Goal: Information Seeking & Learning: Learn about a topic

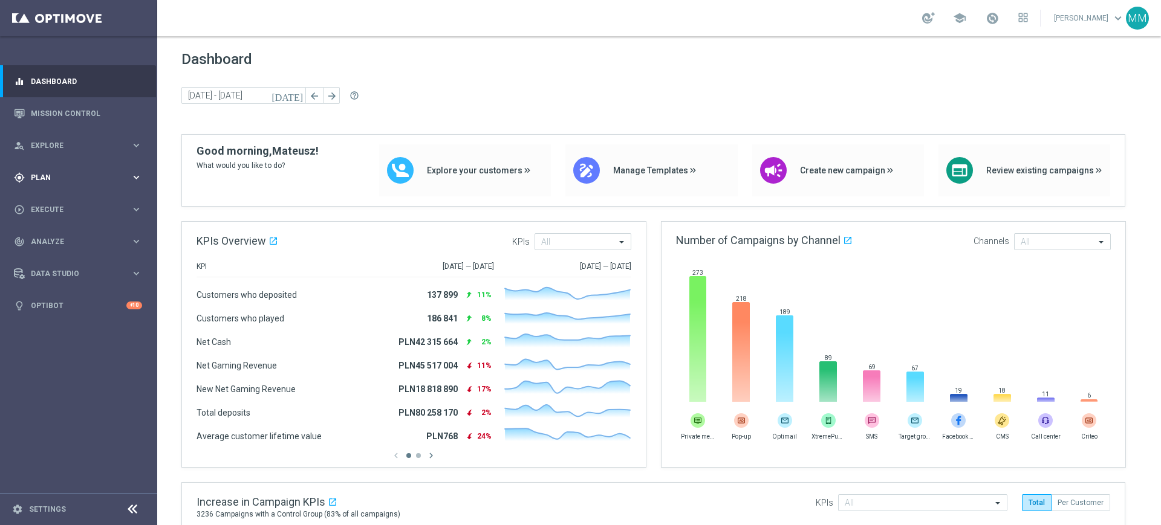
click at [100, 179] on span "Plan" at bounding box center [81, 177] width 100 height 7
click at [83, 116] on link "Mission Control" at bounding box center [86, 113] width 111 height 32
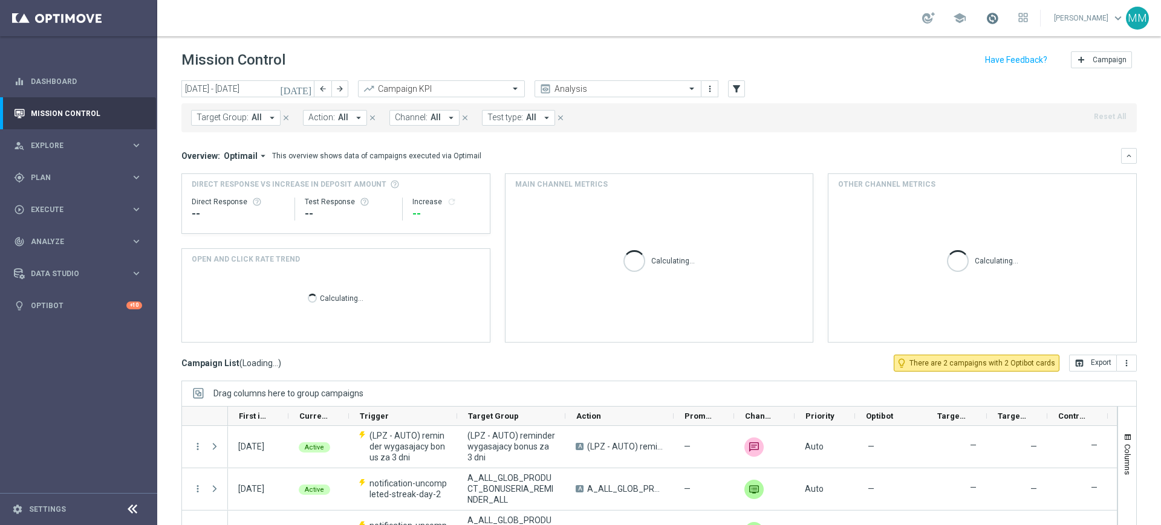
click at [987, 18] on span at bounding box center [991, 17] width 13 height 13
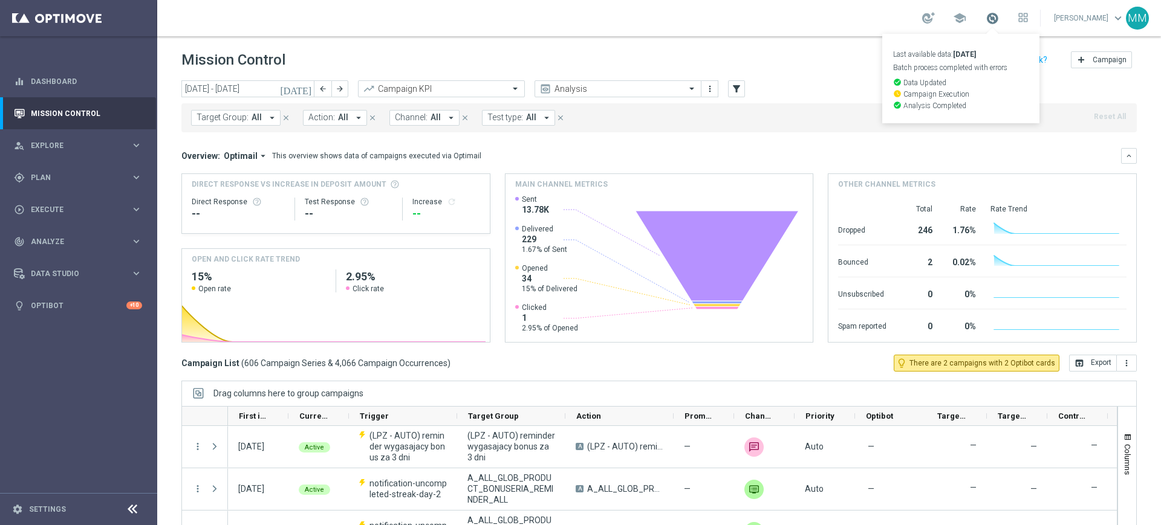
click at [990, 16] on span at bounding box center [991, 17] width 13 height 13
click at [320, 89] on icon "arrow_back" at bounding box center [323, 89] width 8 height 8
type input "08 Sep 2025 - 14 Sep 2025"
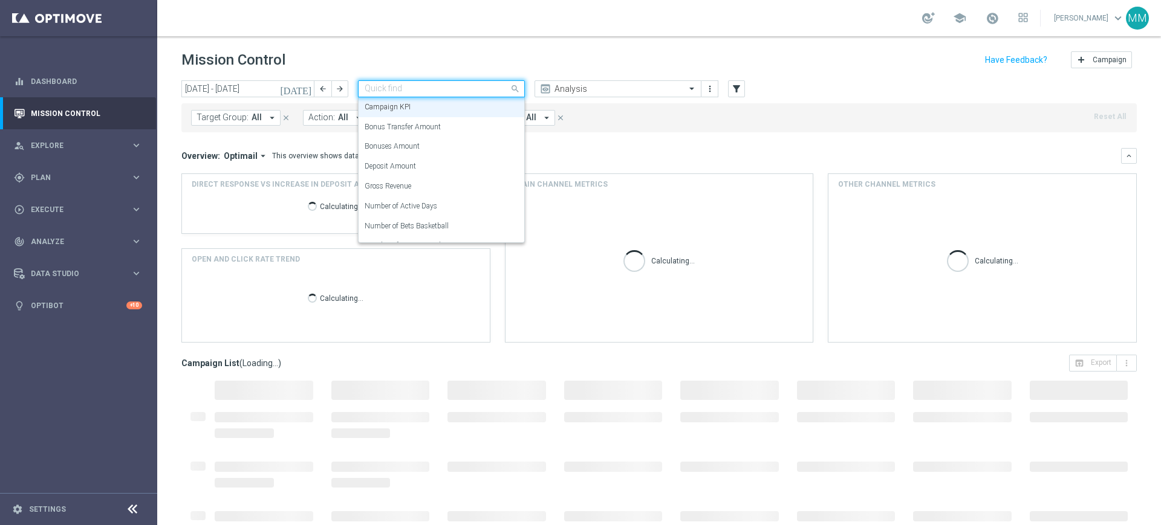
click at [418, 88] on input "text" at bounding box center [429, 89] width 129 height 10
click at [420, 111] on div "Campaign KPI" at bounding box center [442, 107] width 154 height 20
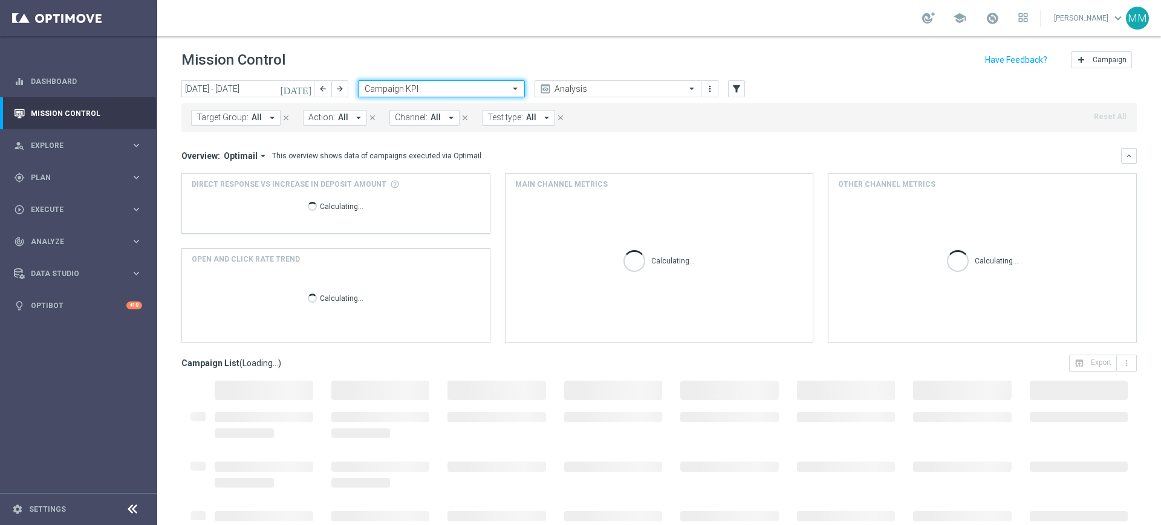
click at [425, 94] on div "Campaign KPI" at bounding box center [441, 88] width 167 height 17
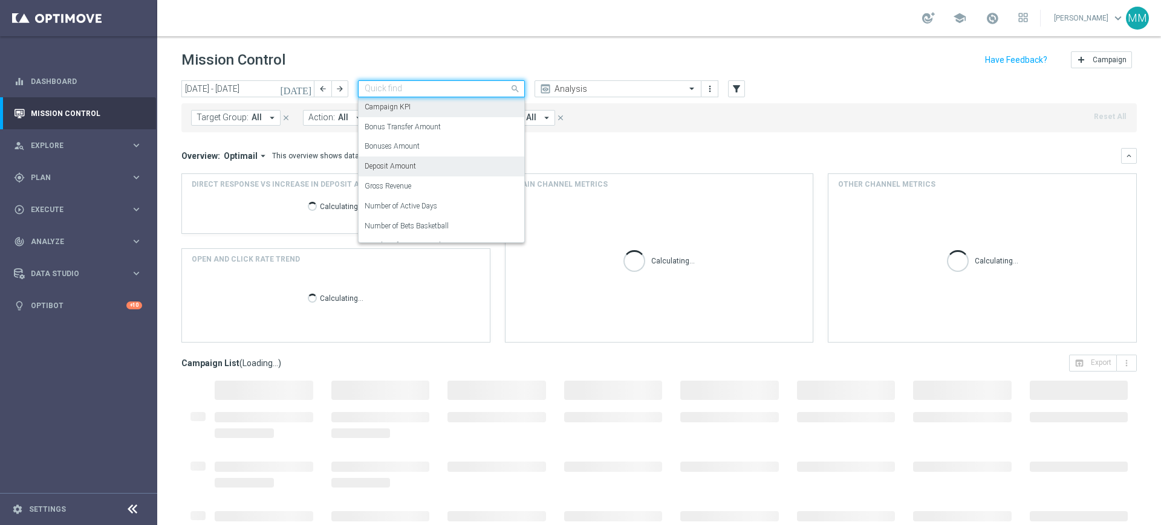
click at [418, 157] on div "Deposit Amount" at bounding box center [442, 167] width 154 height 20
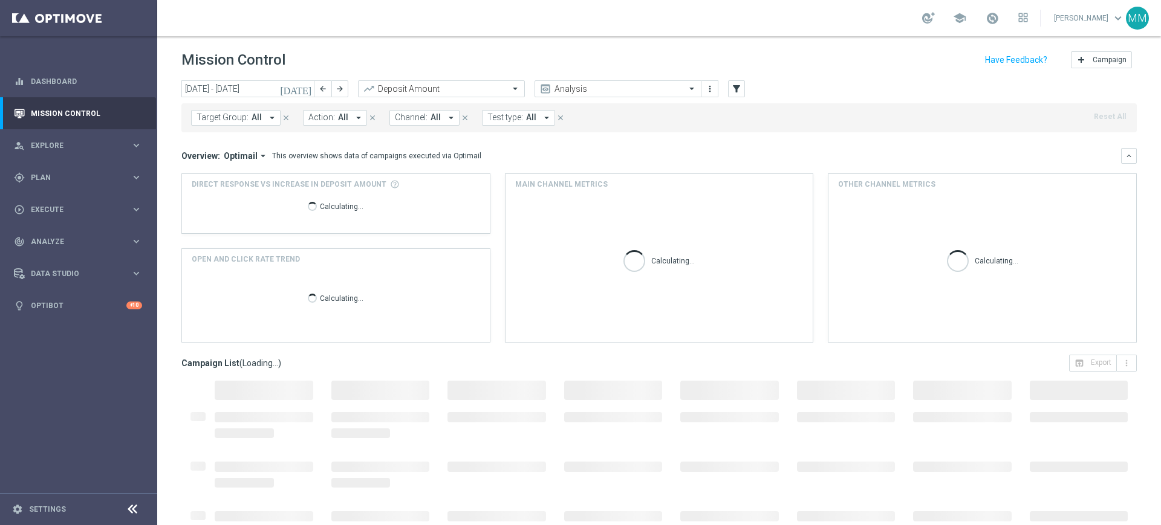
click at [267, 114] on icon "arrow_drop_down" at bounding box center [272, 117] width 11 height 11
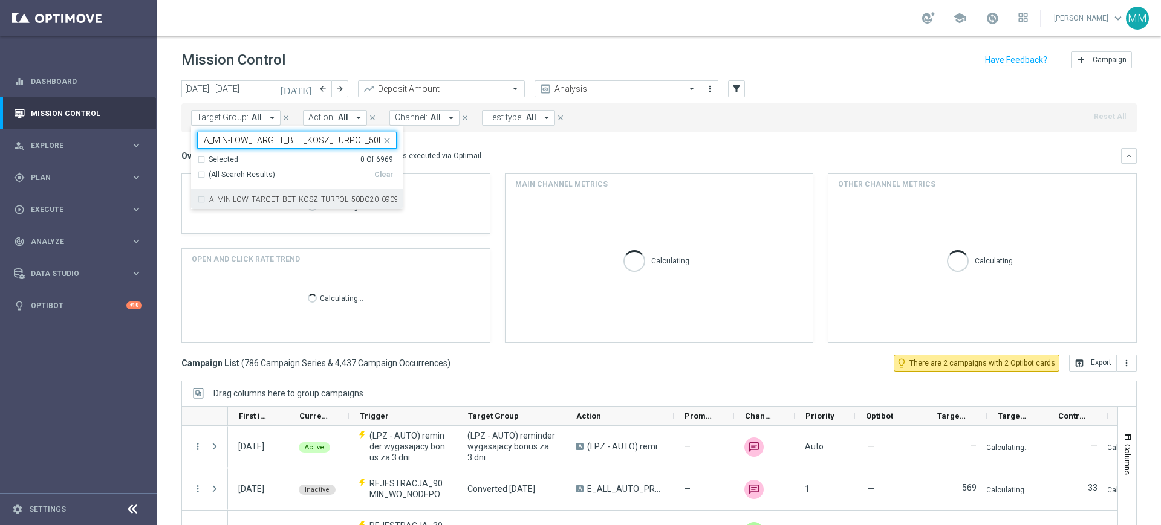
scroll to position [0, 46]
click at [252, 201] on label "A_MIN-LOW_TARGET_BET_KOSZ_TURPOL_50DO20_090925" at bounding box center [302, 199] width 187 height 7
type input "A_MIN-LOW_TARGET_BET_KOSZ_TURPOL_50DO20_090925"
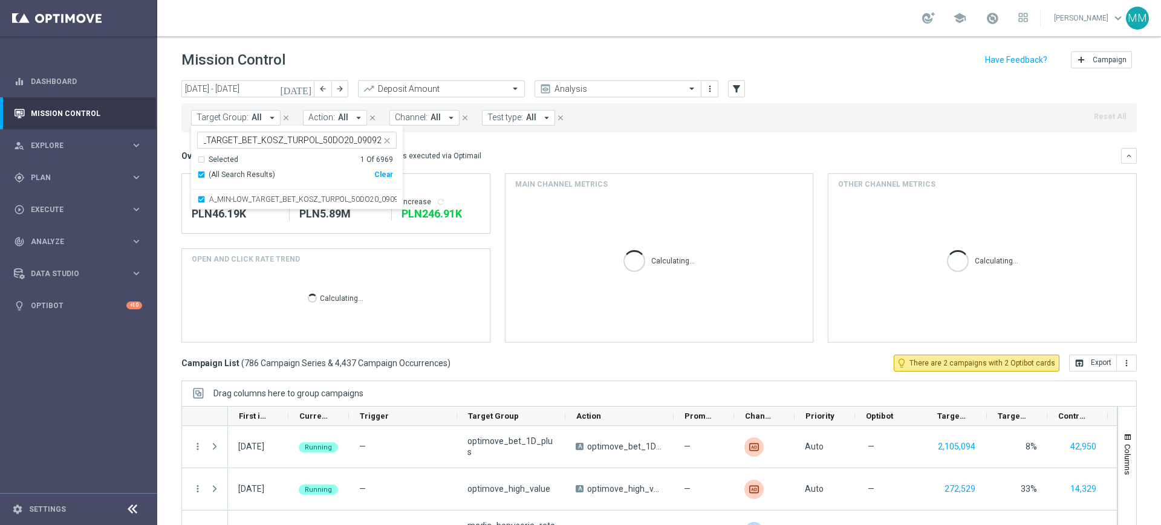
scroll to position [0, 0]
click at [507, 148] on div "Overview: Optimail arrow_drop_down This overview shows data of campaigns execut…" at bounding box center [658, 156] width 955 height 16
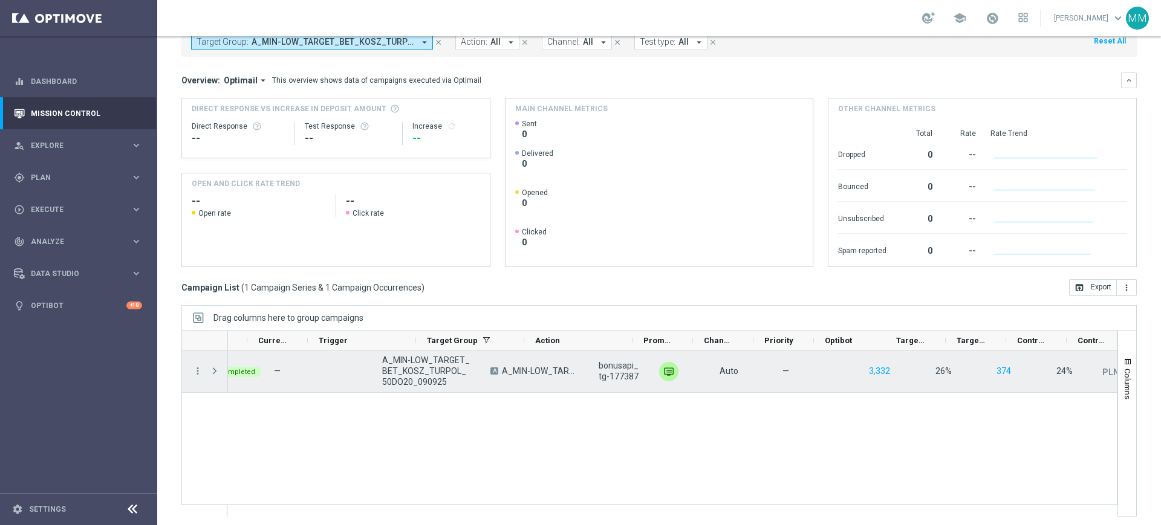
scroll to position [0, 125]
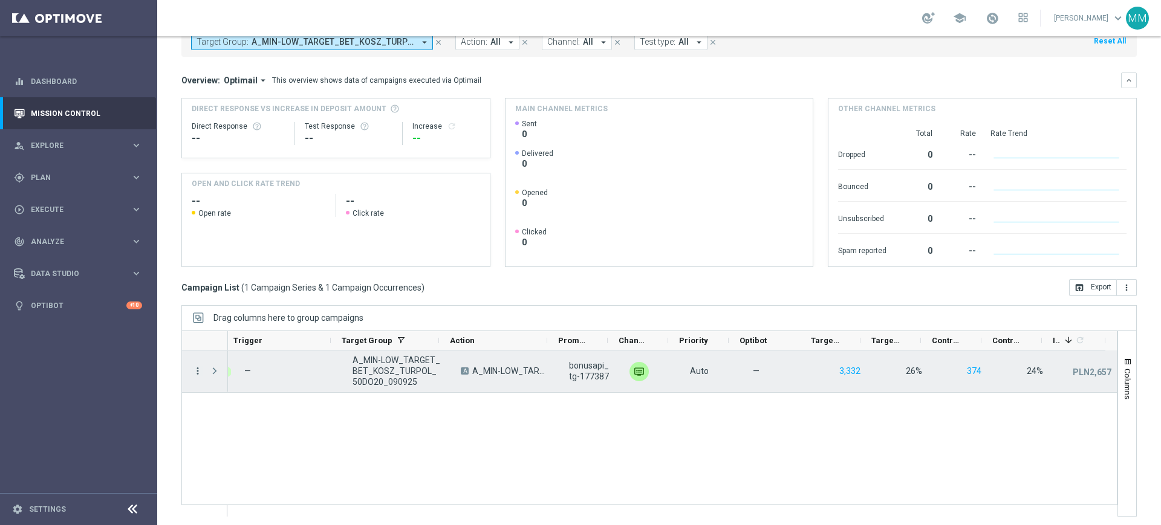
click at [196, 369] on icon "more_vert" at bounding box center [197, 371] width 11 height 11
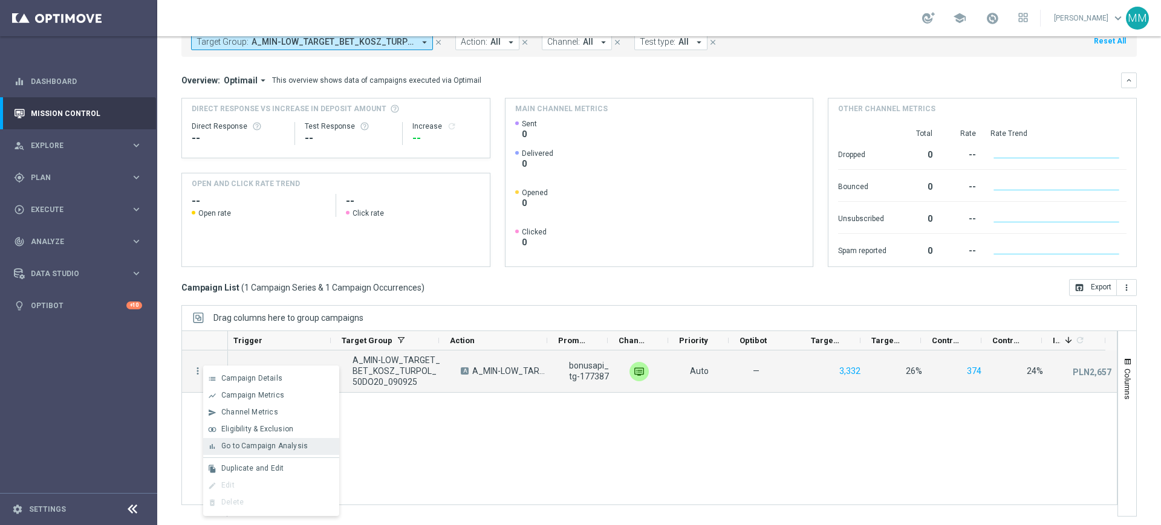
click at [307, 448] on div "Go to Campaign Analysis" at bounding box center [277, 446] width 112 height 8
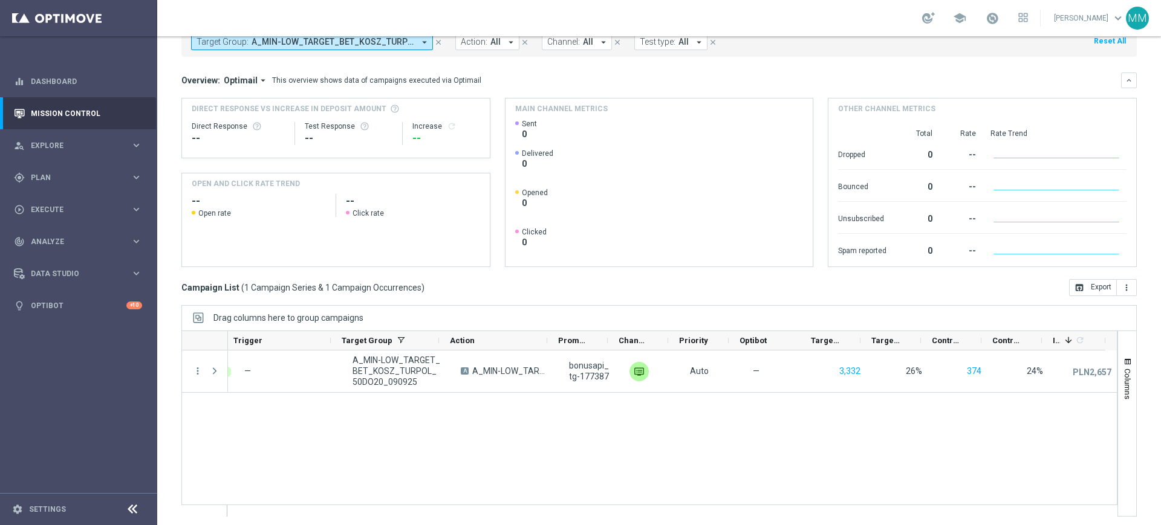
click at [348, 47] on button "Target Group: A_MIN-LOW_TARGET_BET_KOSZ_TURPOL_50DO20_090925 arrow_drop_down" at bounding box center [312, 42] width 242 height 16
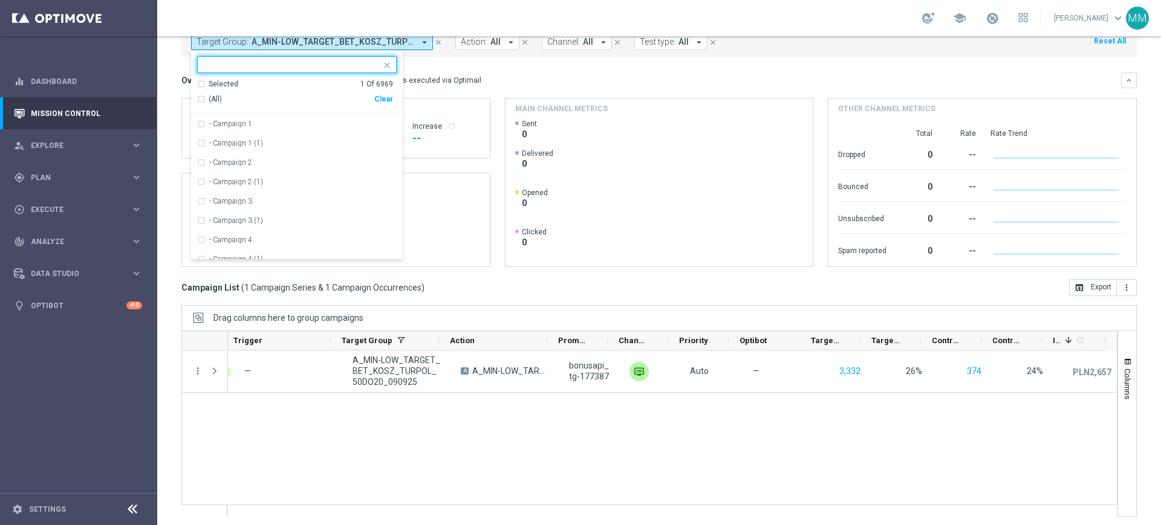
click at [381, 106] on div "(All) Clear" at bounding box center [295, 99] width 196 height 20
click at [0, 0] on div "Clear" at bounding box center [0, 0] width 0 height 0
click at [361, 64] on input "text" at bounding box center [292, 65] width 177 height 10
paste input "A_MED_TARGET_BET_KOSZ_TURPOL_50DO50_090925"
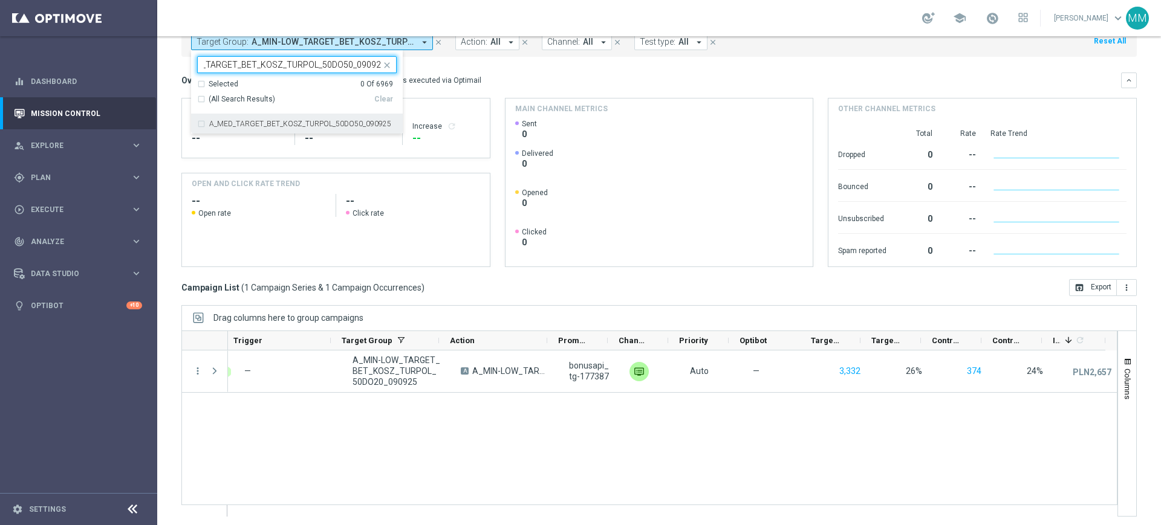
drag, startPoint x: 331, startPoint y: 126, endPoint x: 405, endPoint y: 92, distance: 82.0
click at [331, 126] on label "A_MED_TARGET_BET_KOSZ_TURPOL_50DO50_090925" at bounding box center [300, 123] width 182 height 7
type input "A_MED_TARGET_BET_KOSZ_TURPOL_50DO50_090925"
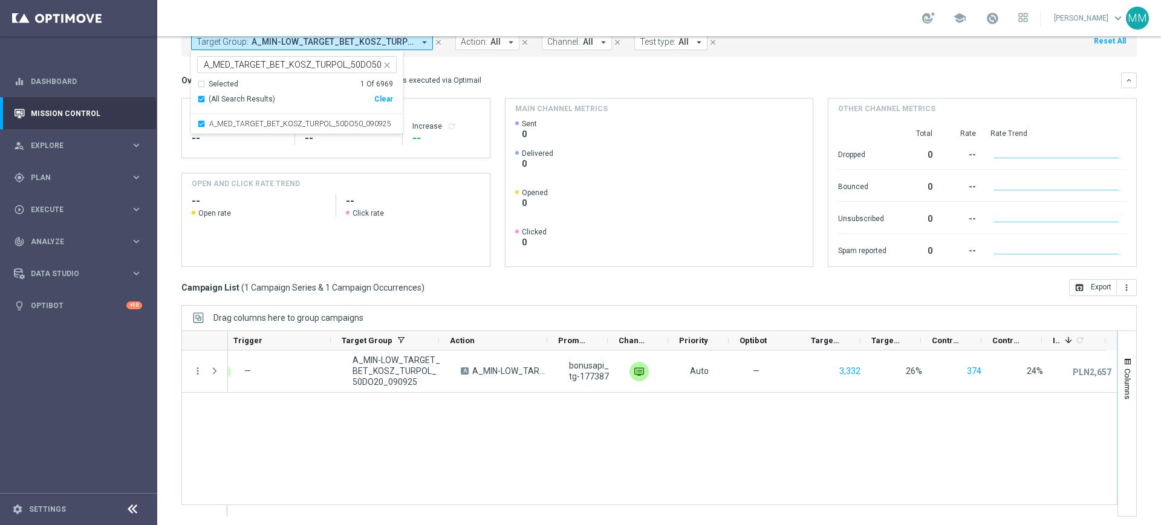
click at [410, 88] on div "Overview: Optimail arrow_drop_down This overview shows data of campaigns execut…" at bounding box center [658, 170] width 955 height 195
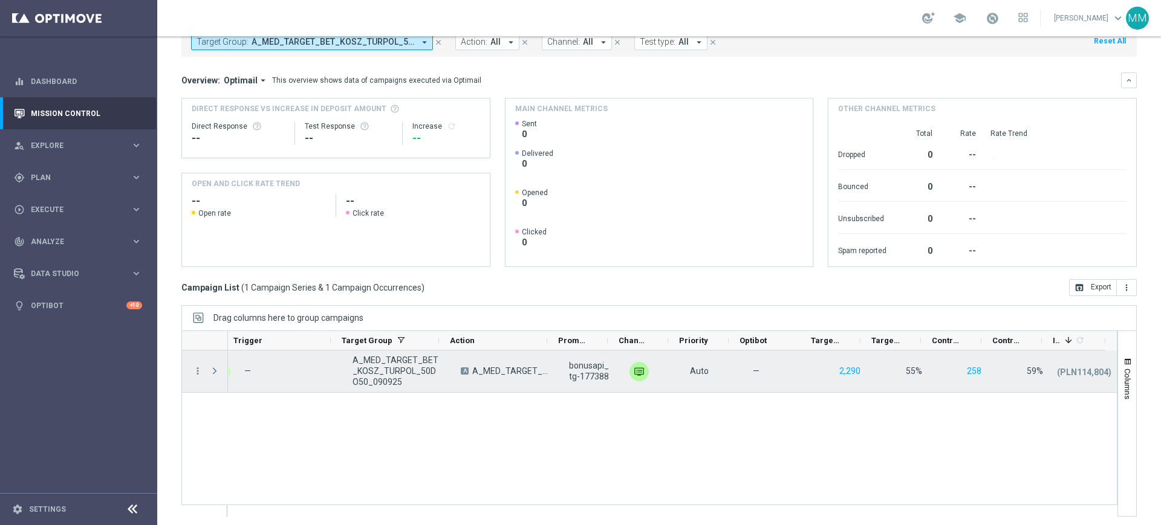
click at [192, 368] on div "more_vert" at bounding box center [193, 372] width 22 height 42
click at [196, 371] on icon "more_vert" at bounding box center [197, 371] width 11 height 11
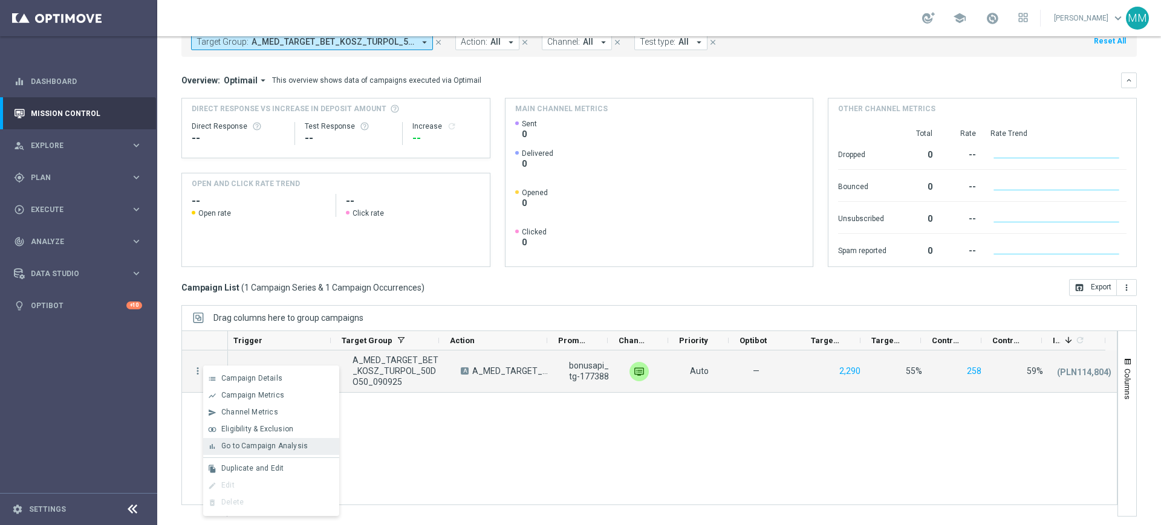
click at [295, 444] on span "Go to Campaign Analysis" at bounding box center [264, 446] width 86 height 8
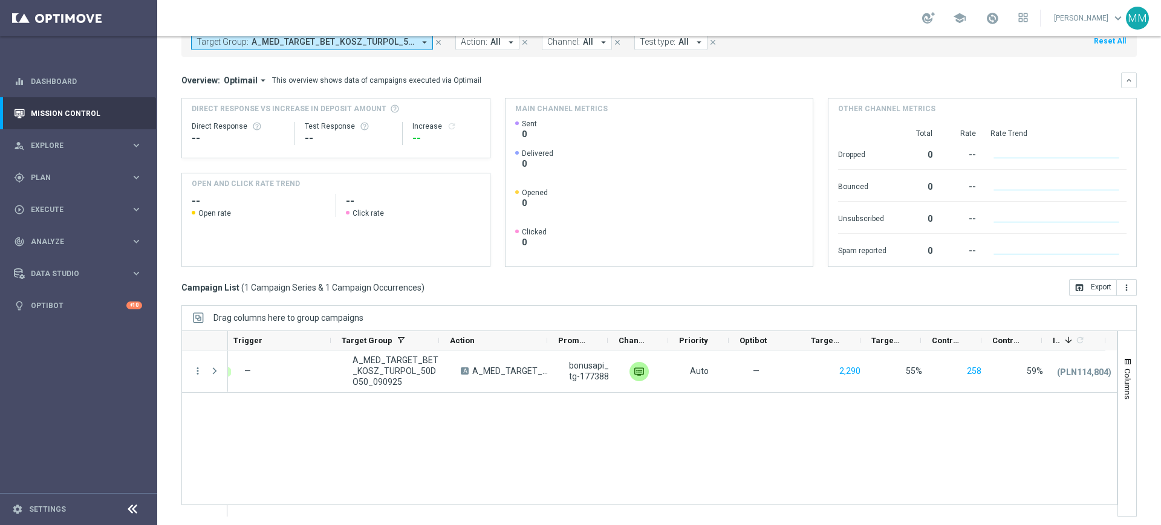
click at [354, 45] on span "A_MED_TARGET_BET_KOSZ_TURPOL_50DO50_090925" at bounding box center [332, 42] width 163 height 10
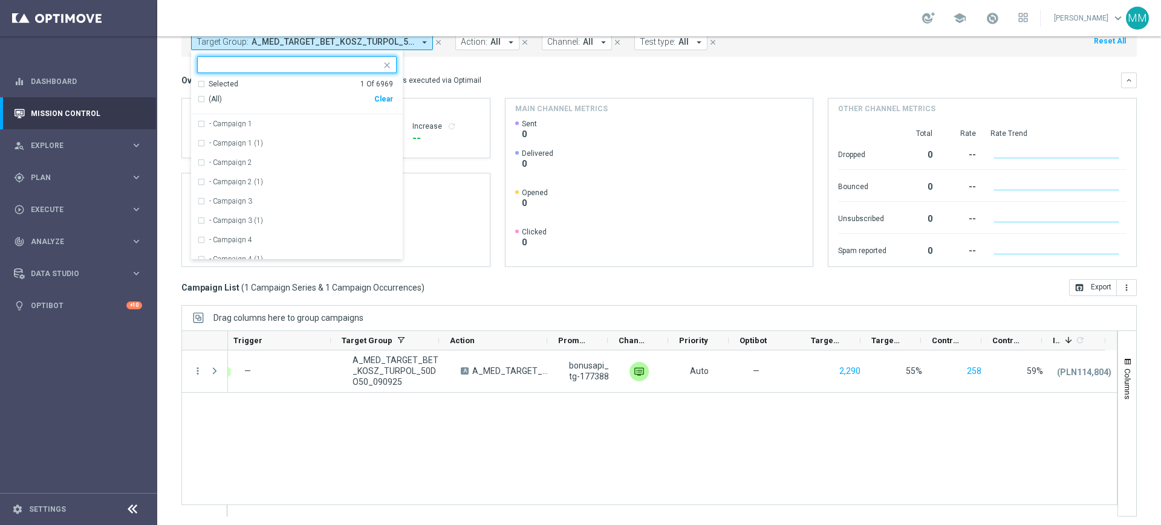
click at [0, 0] on div "Clear" at bounding box center [0, 0] width 0 height 0
click at [363, 59] on div at bounding box center [289, 64] width 183 height 15
paste input "A_HIGH_TARGET_BET_KOSZ_TURPOL_50DO100_090925"
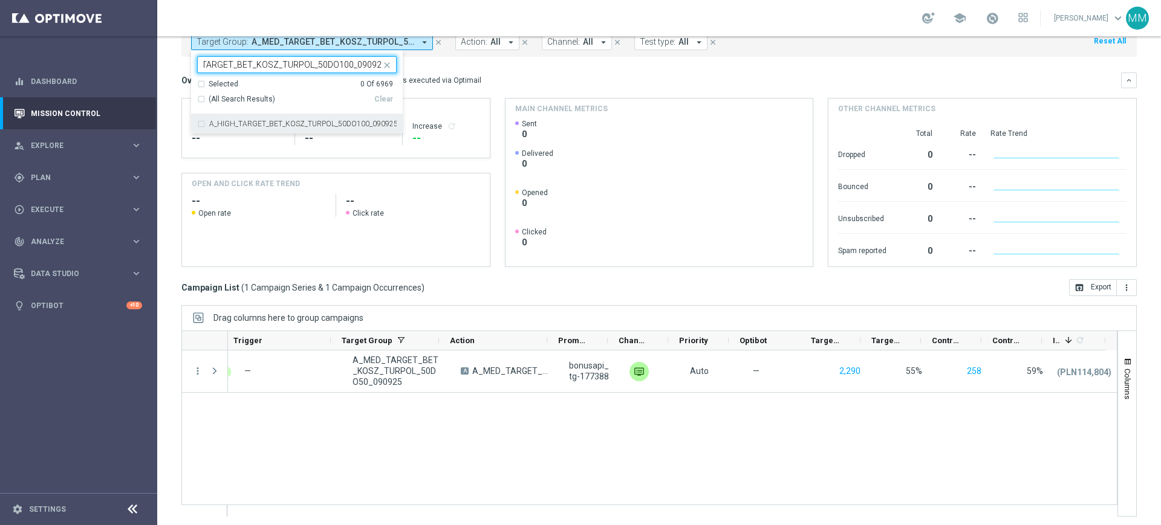
click at [303, 129] on div "A_HIGH_TARGET_BET_KOSZ_TURPOL_50DO100_090925" at bounding box center [297, 123] width 200 height 19
type input "A_HIGH_TARGET_BET_KOSZ_TURPOL_50DO100_090925"
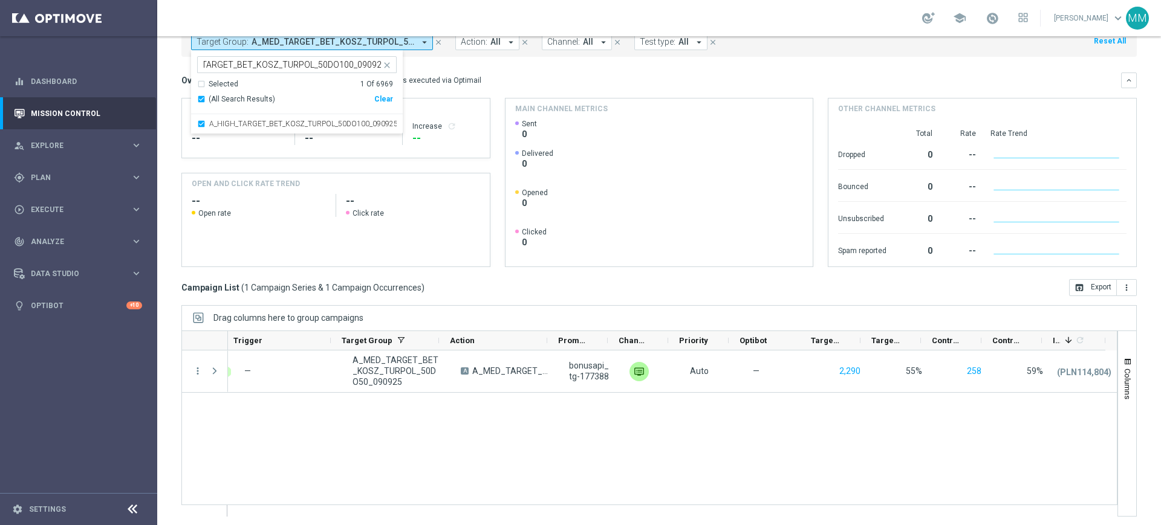
scroll to position [0, 0]
click at [513, 65] on mini-dashboard "Overview: Optimail arrow_drop_down This overview shows data of campaigns execut…" at bounding box center [658, 168] width 955 height 222
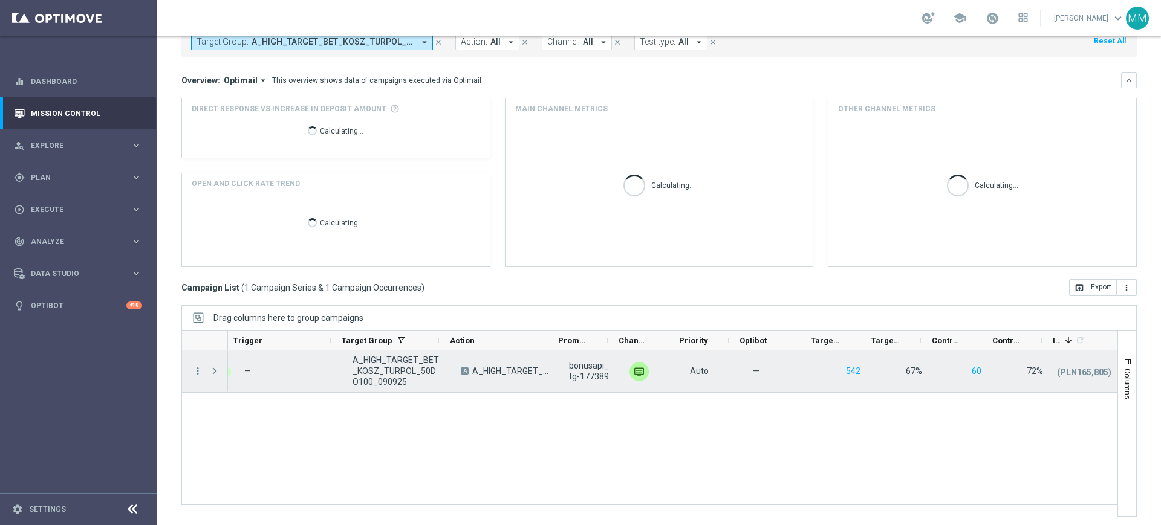
click at [204, 369] on div at bounding box center [216, 372] width 24 height 42
click at [201, 371] on icon "more_vert" at bounding box center [197, 371] width 11 height 11
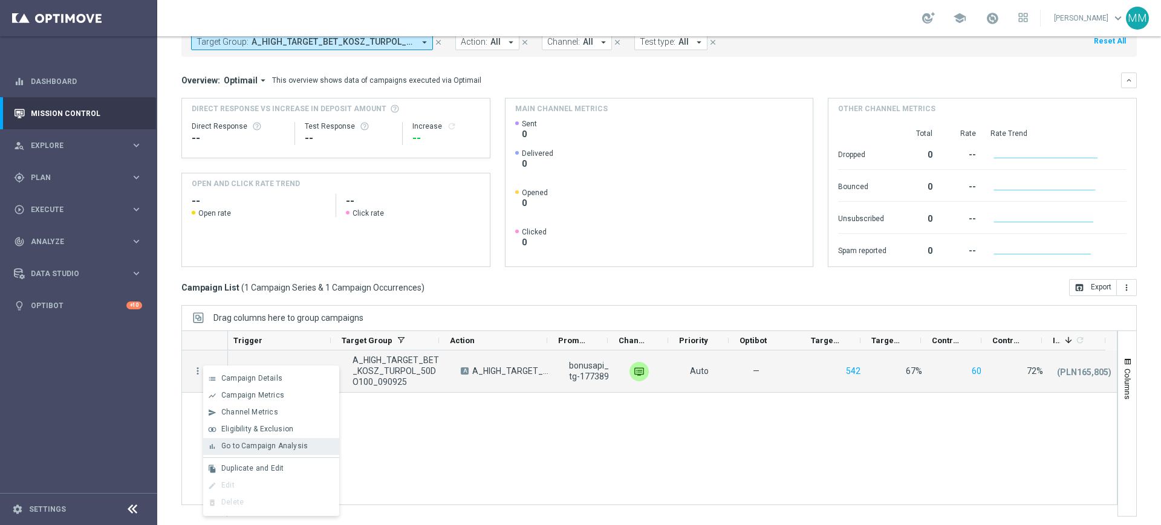
click at [253, 444] on span "Go to Campaign Analysis" at bounding box center [264, 446] width 86 height 8
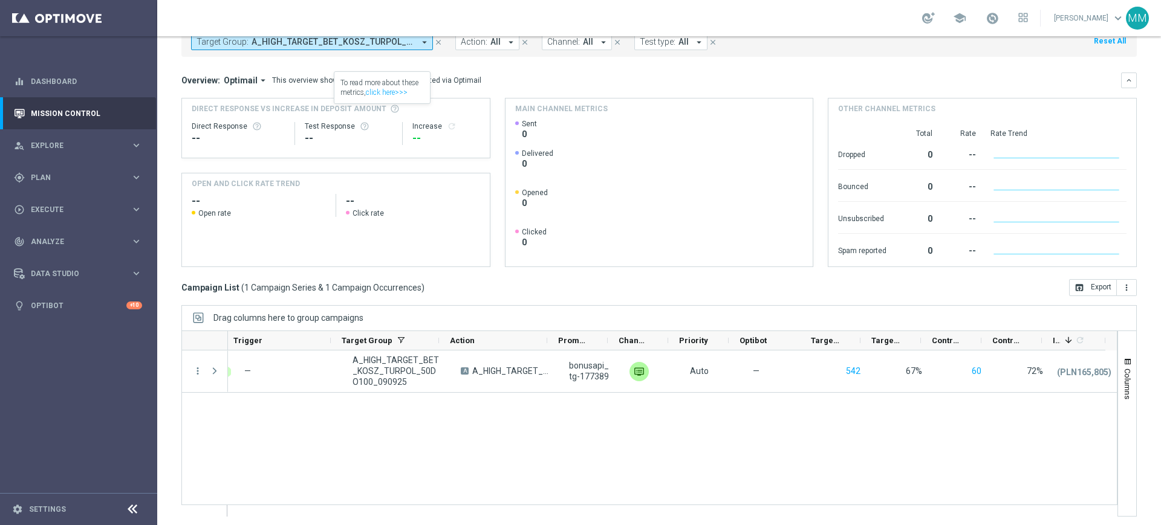
click at [343, 36] on div "school Mateusz Maziarz keyboard_arrow_down MM" at bounding box center [659, 18] width 1004 height 36
click at [343, 38] on span "A_HIGH_TARGET_BET_KOSZ_TURPOL_50DO100_090925" at bounding box center [332, 42] width 163 height 10
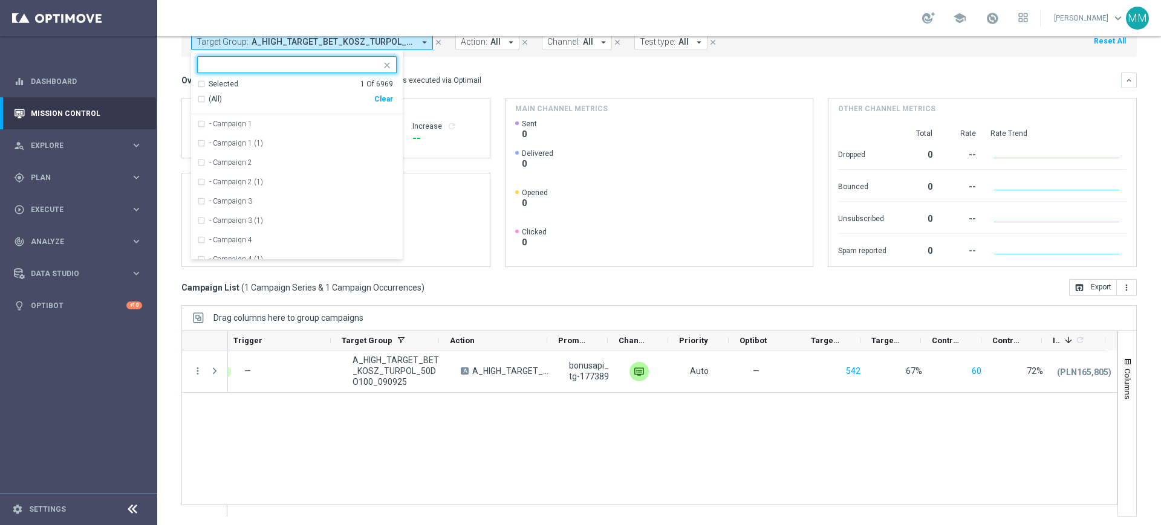
click at [374, 97] on div "(All)" at bounding box center [285, 99] width 177 height 10
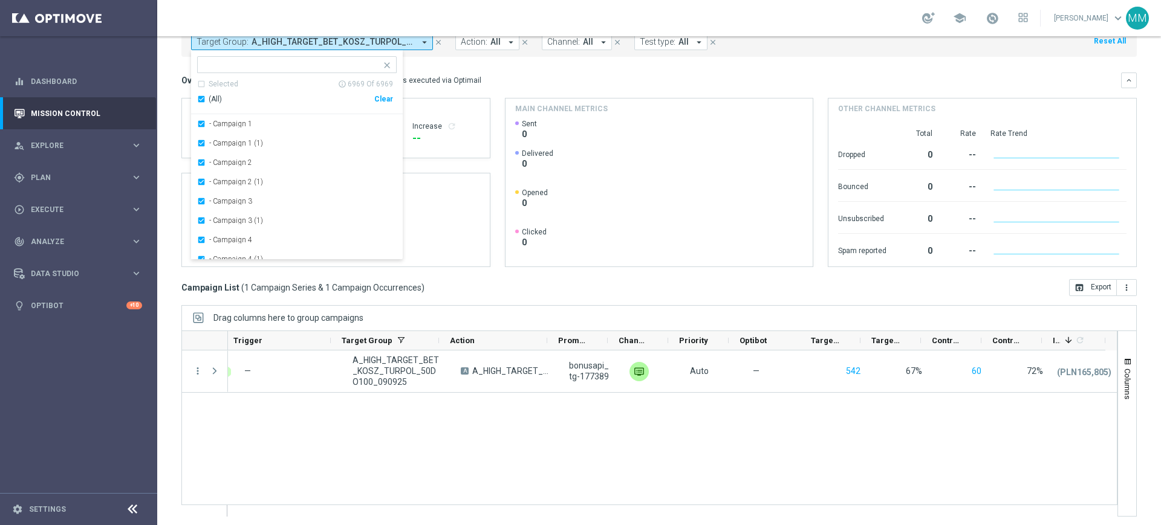
drag, startPoint x: 379, startPoint y: 96, endPoint x: 375, endPoint y: 90, distance: 7.1
click at [0, 0] on div "Clear" at bounding box center [0, 0] width 0 height 0
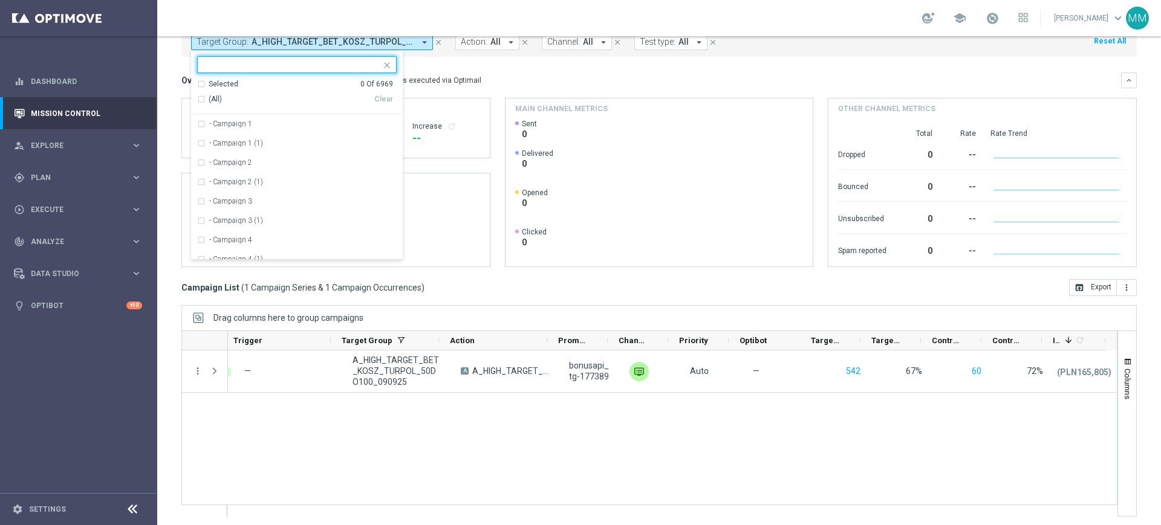
click at [354, 65] on input "text" at bounding box center [292, 65] width 177 height 10
paste input "A_MIN-LOW_TARGET_DEPO_50DO50_120925"
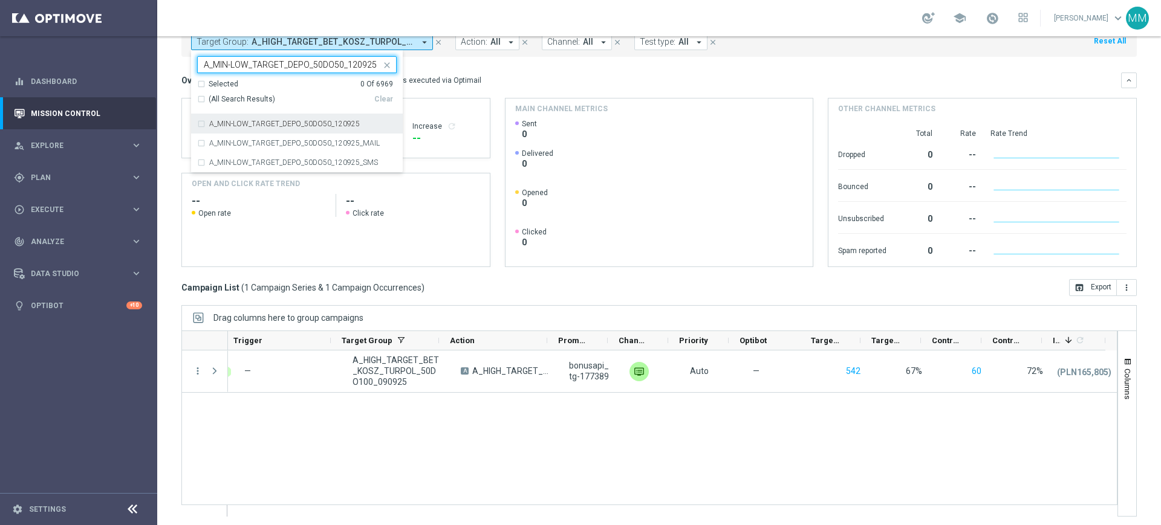
click at [251, 130] on div "A_MIN-LOW_TARGET_DEPO_50DO50_120925" at bounding box center [297, 123] width 200 height 19
type input "A_MIN-LOW_TARGET_DEPO_50DO50_120925"
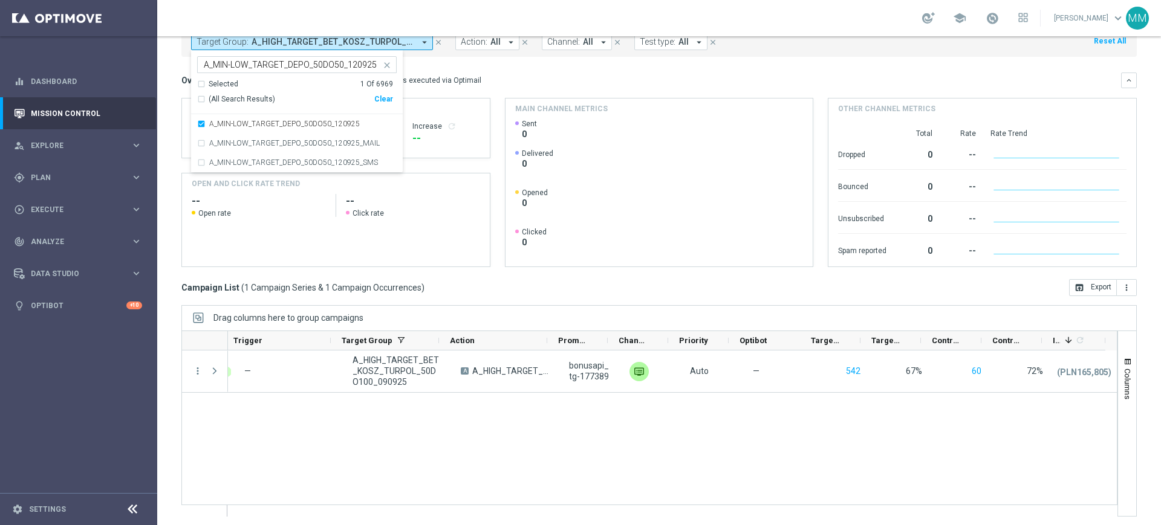
click at [461, 80] on div "This overview shows data of campaigns executed via Optimail" at bounding box center [376, 80] width 209 height 11
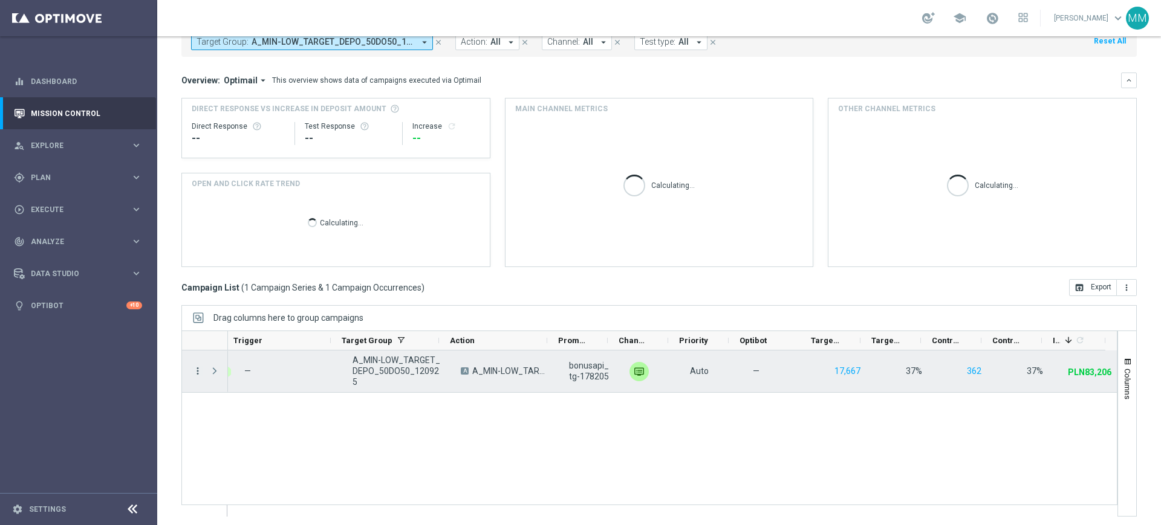
click at [201, 373] on icon "more_vert" at bounding box center [197, 371] width 11 height 11
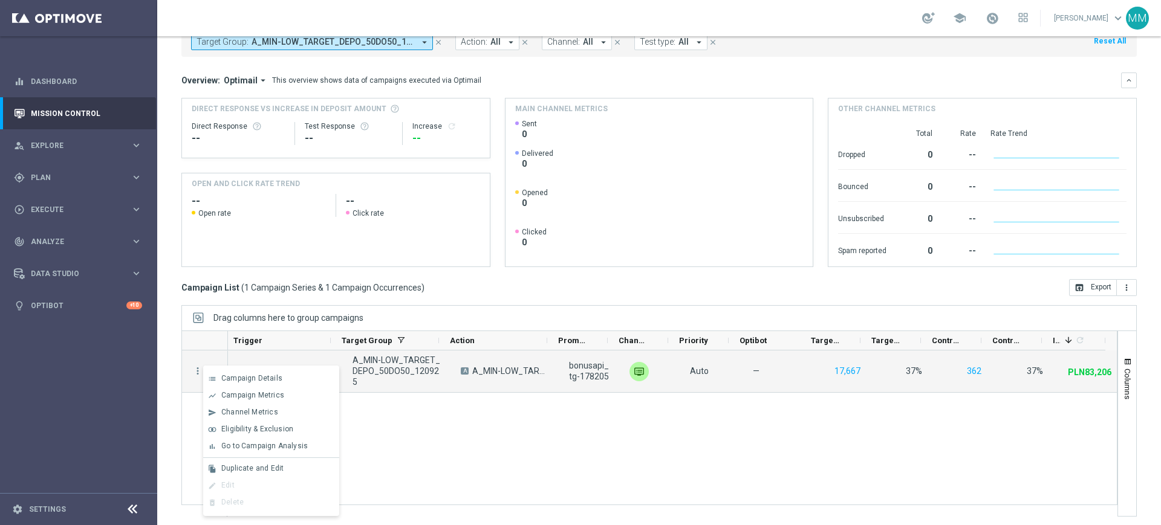
click at [303, 446] on span "Go to Campaign Analysis" at bounding box center [264, 446] width 86 height 8
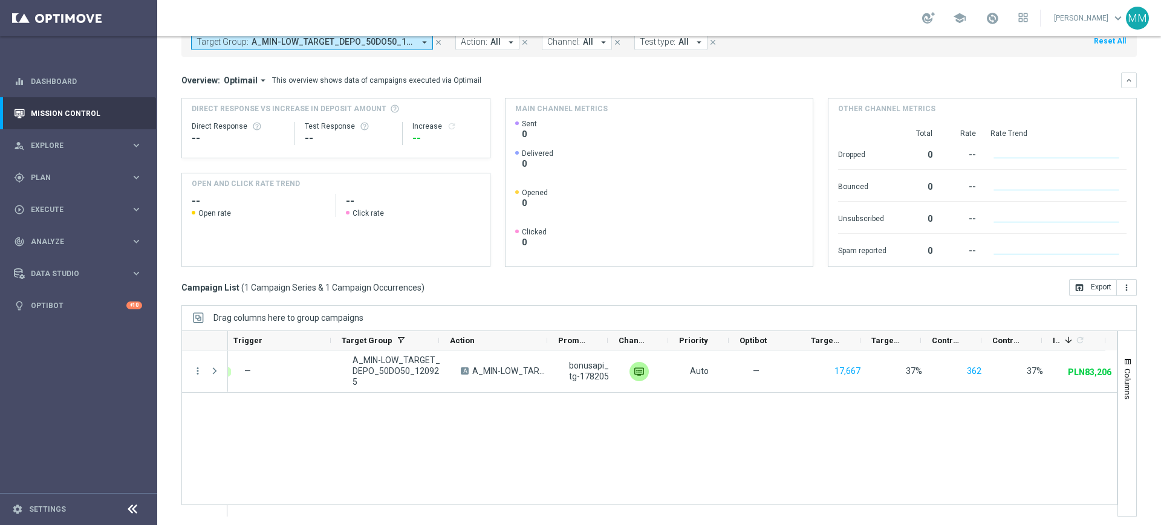
click at [281, 34] on div "school Mateusz Maziarz keyboard_arrow_down MM" at bounding box center [659, 18] width 1004 height 36
click at [283, 37] on span "A_MIN-LOW_TARGET_DEPO_50DO50_120925" at bounding box center [332, 42] width 163 height 10
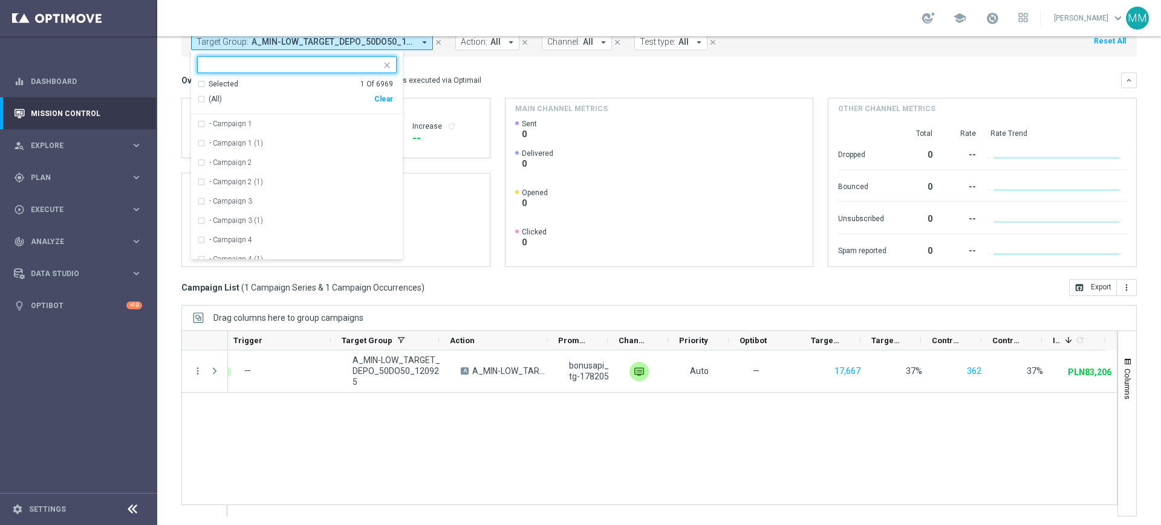
click at [0, 0] on div "Clear" at bounding box center [0, 0] width 0 height 0
click at [358, 73] on ng-select "Selected 0 Of 6969 (All) Clear - Campaign 1 - Campaign 1 (1) - Campaign 2 - Cam…" at bounding box center [297, 158] width 212 height 204
click at [337, 66] on input "text" at bounding box center [292, 65] width 177 height 10
paste input "A_MED_TARGET_DEPO_50DO200_120925"
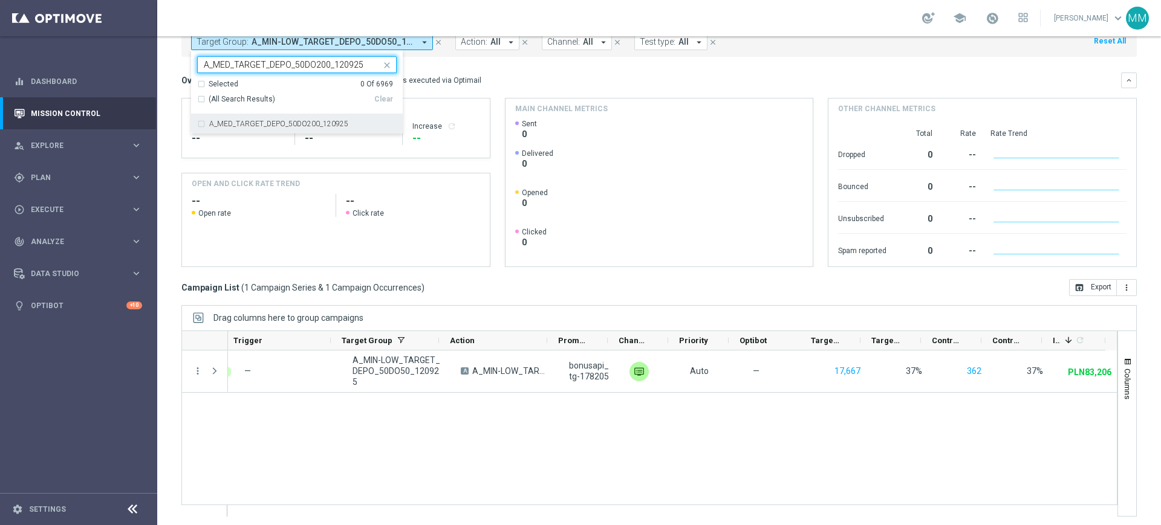
click at [294, 116] on div "A_MED_TARGET_DEPO_50DO200_120925" at bounding box center [297, 123] width 200 height 19
type input "A_MED_TARGET_DEPO_50DO200_120925"
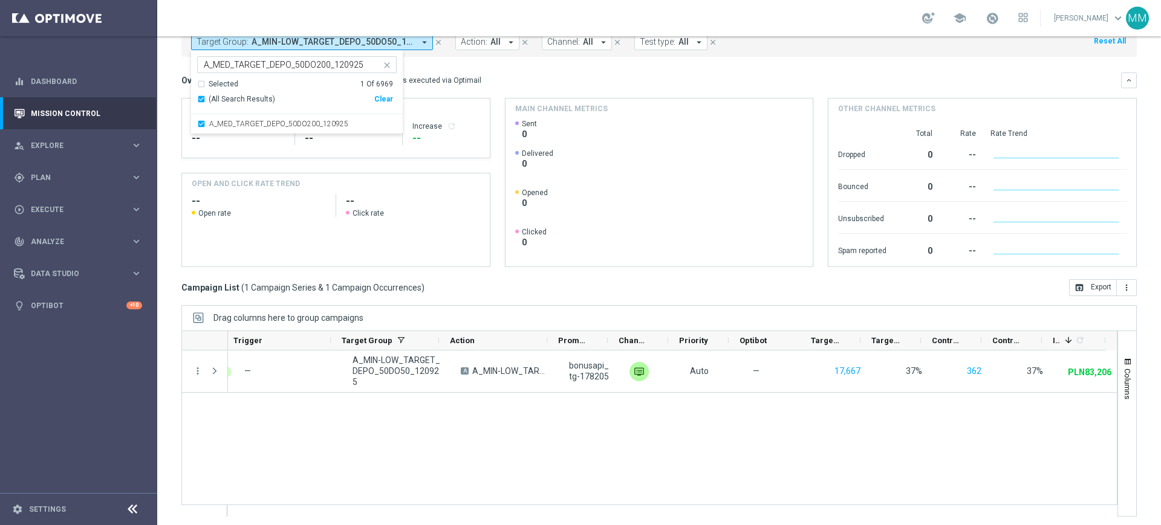
click at [452, 99] on div "Direct Response VS Increase In Deposit Amount Direct Response -- Test Response …" at bounding box center [336, 128] width 308 height 59
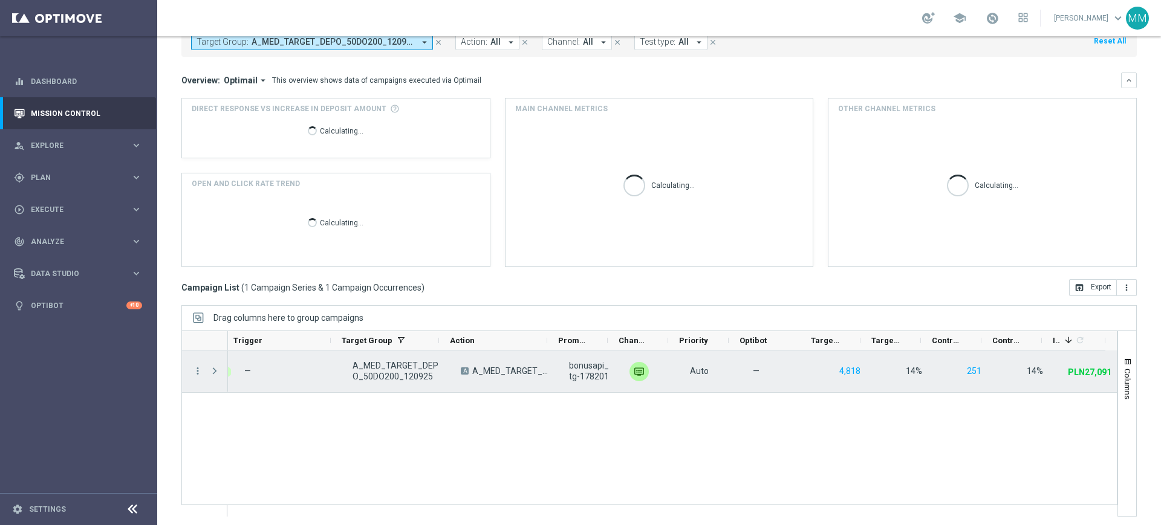
click at [190, 373] on div "more_vert" at bounding box center [193, 372] width 22 height 42
click at [196, 371] on icon "more_vert" at bounding box center [197, 371] width 11 height 11
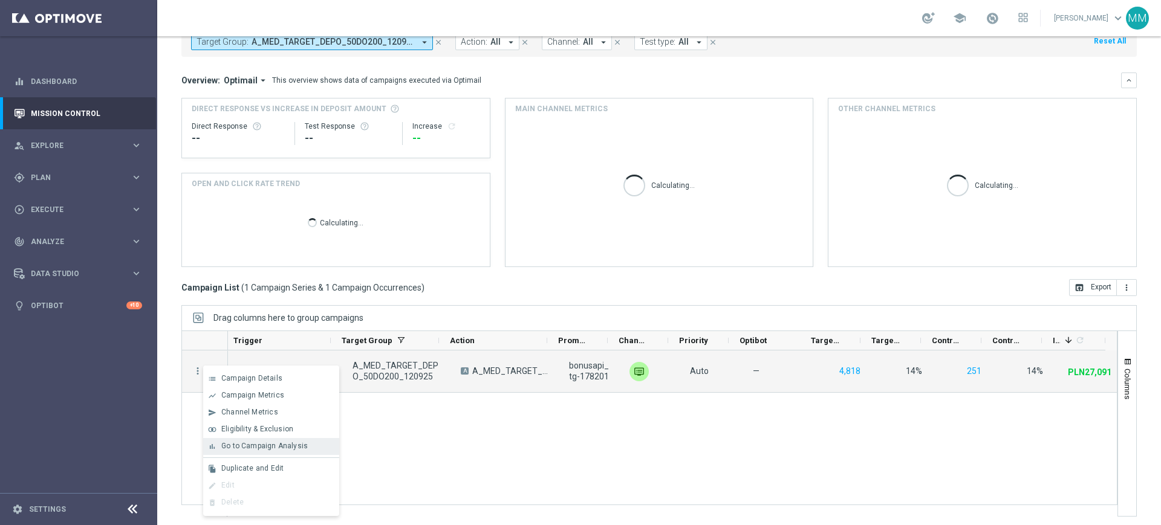
click at [293, 440] on div "bar_chart Go to Campaign Analysis" at bounding box center [271, 446] width 136 height 17
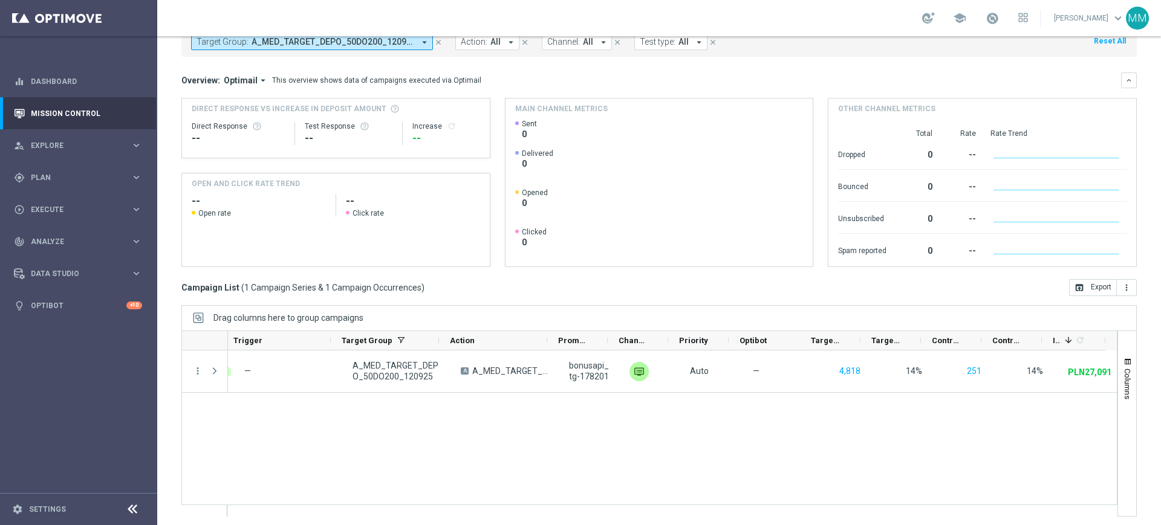
click at [369, 48] on button "Target Group: A_MED_TARGET_DEPO_50DO200_120925 arrow_drop_down" at bounding box center [312, 42] width 242 height 16
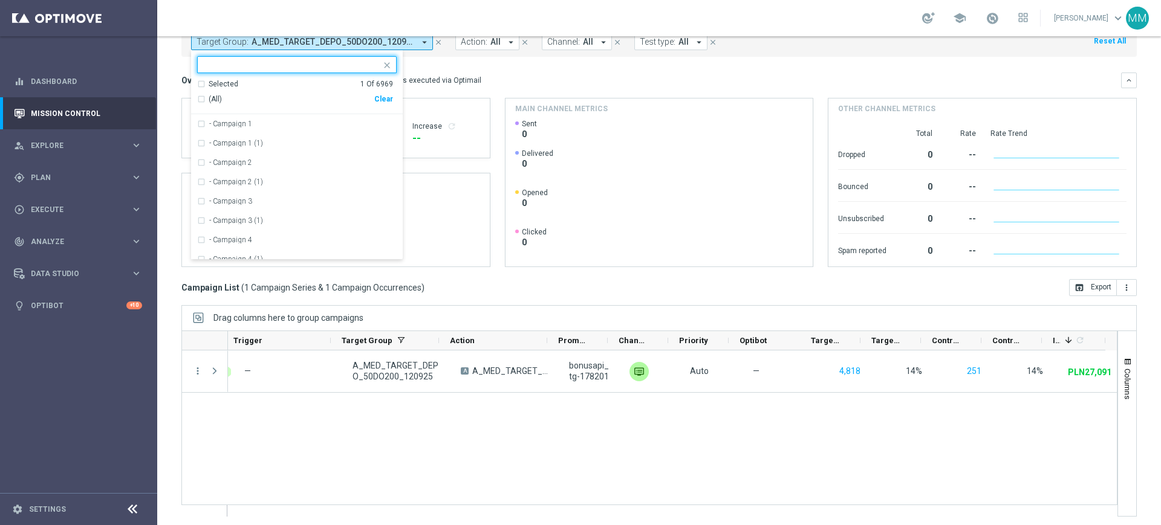
drag, startPoint x: 391, startPoint y: 97, endPoint x: 378, endPoint y: 79, distance: 22.5
click at [0, 0] on div "Clear" at bounding box center [0, 0] width 0 height 0
click at [370, 73] on div at bounding box center [297, 64] width 200 height 17
paste input "A_HIGH_TARGET_DEPO_50DO500_120925"
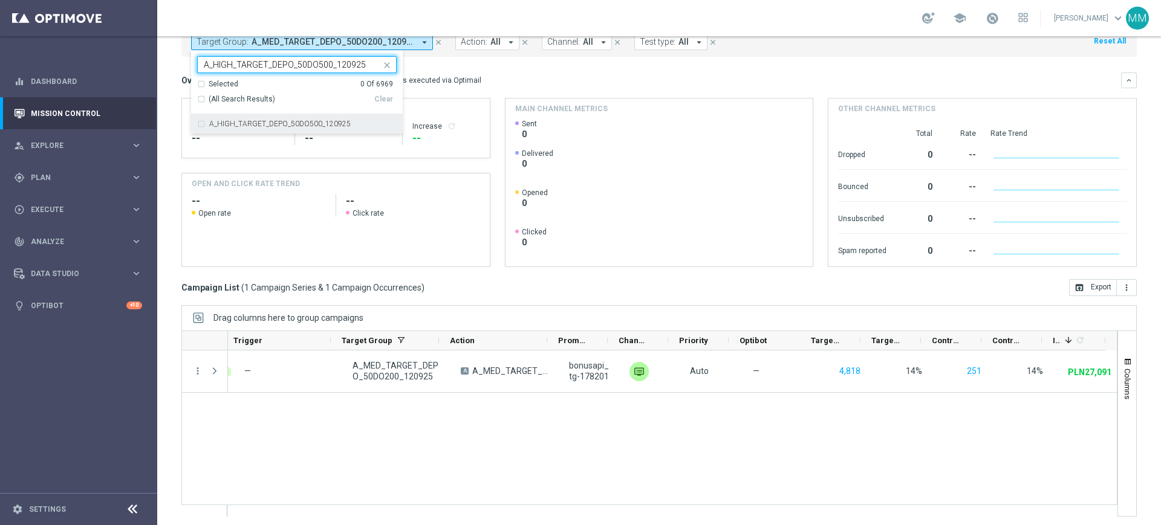
click at [328, 129] on div "A_HIGH_TARGET_DEPO_50DO500_120925" at bounding box center [297, 123] width 200 height 19
type input "A_HIGH_TARGET_DEPO_50DO500_120925"
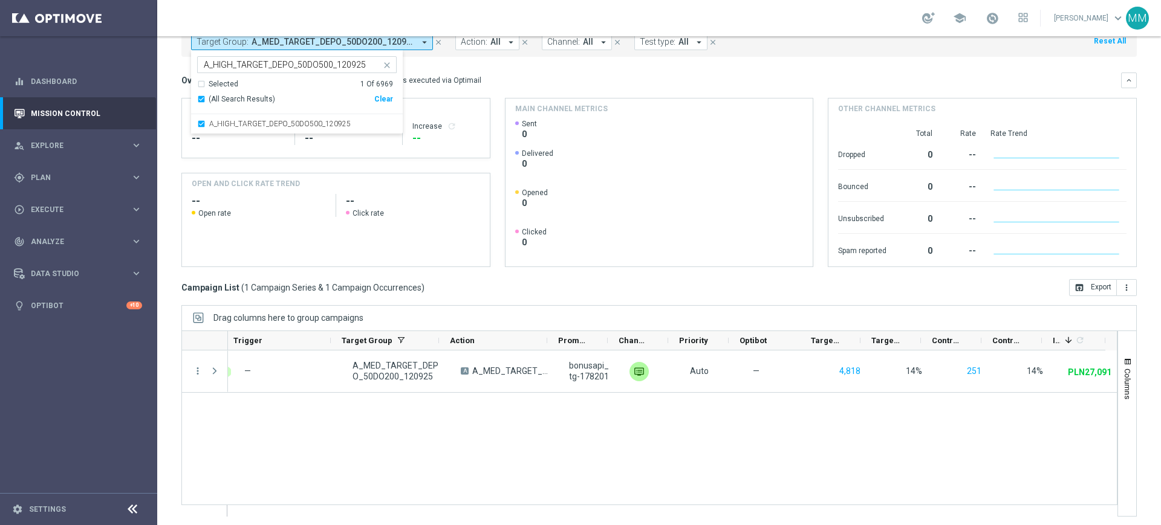
click at [414, 79] on div "This overview shows data of campaigns executed via Optimail" at bounding box center [376, 80] width 209 height 11
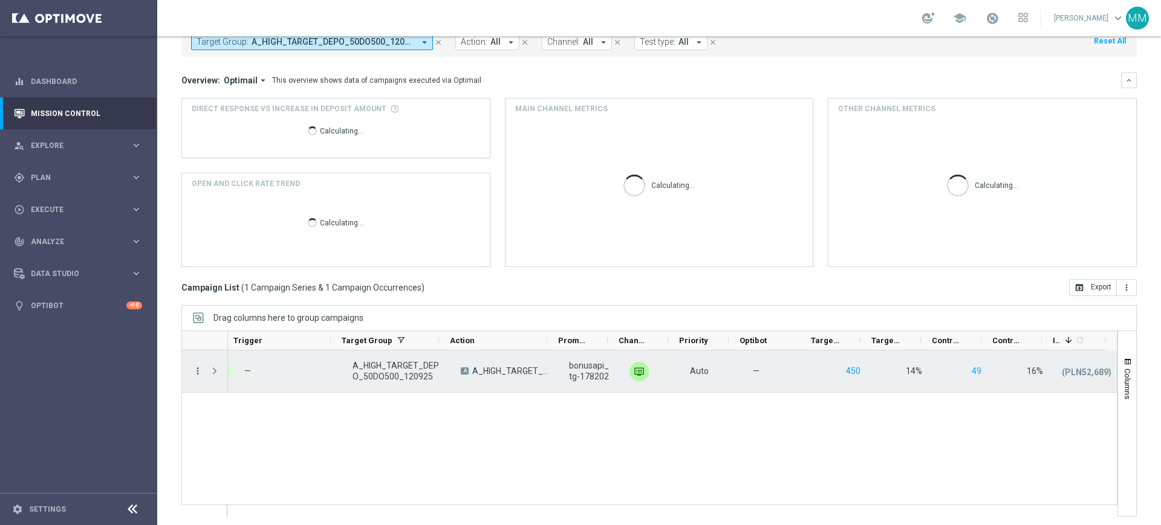
click at [196, 367] on icon "more_vert" at bounding box center [197, 371] width 11 height 11
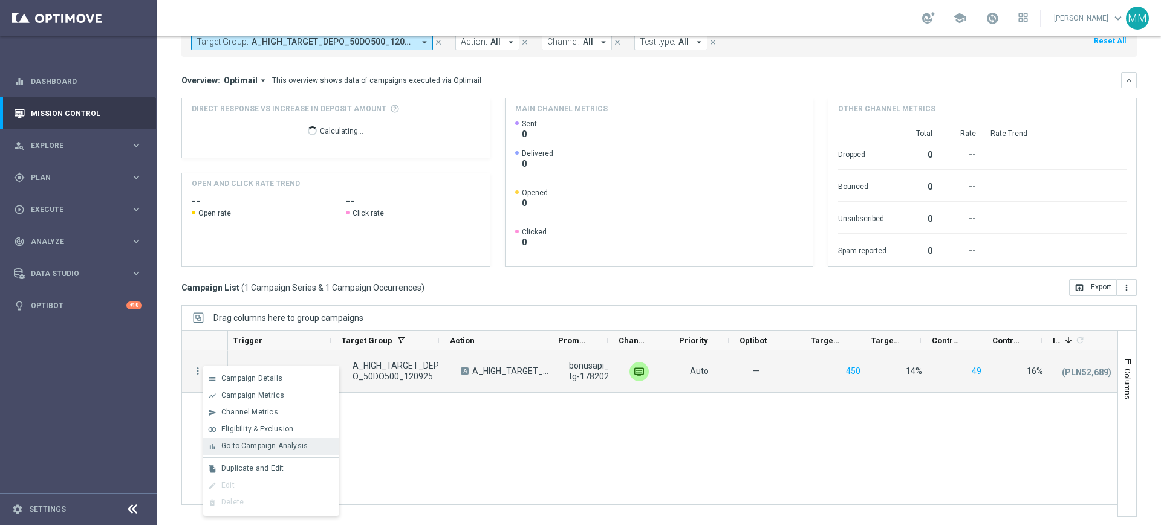
click at [301, 447] on span "Go to Campaign Analysis" at bounding box center [264, 446] width 86 height 8
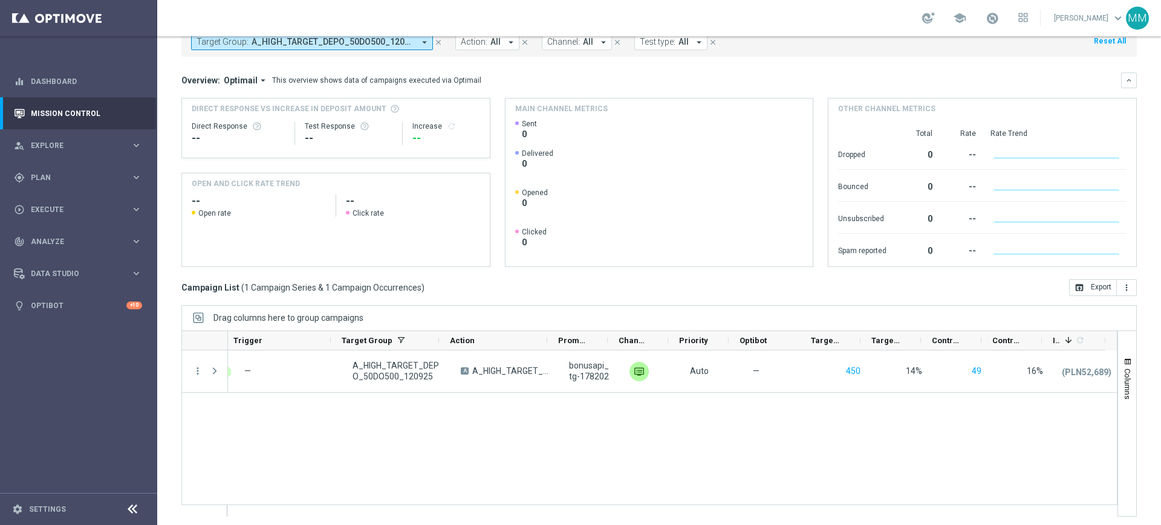
click at [340, 44] on span "A_HIGH_TARGET_DEPO_50DO500_120925" at bounding box center [332, 42] width 163 height 10
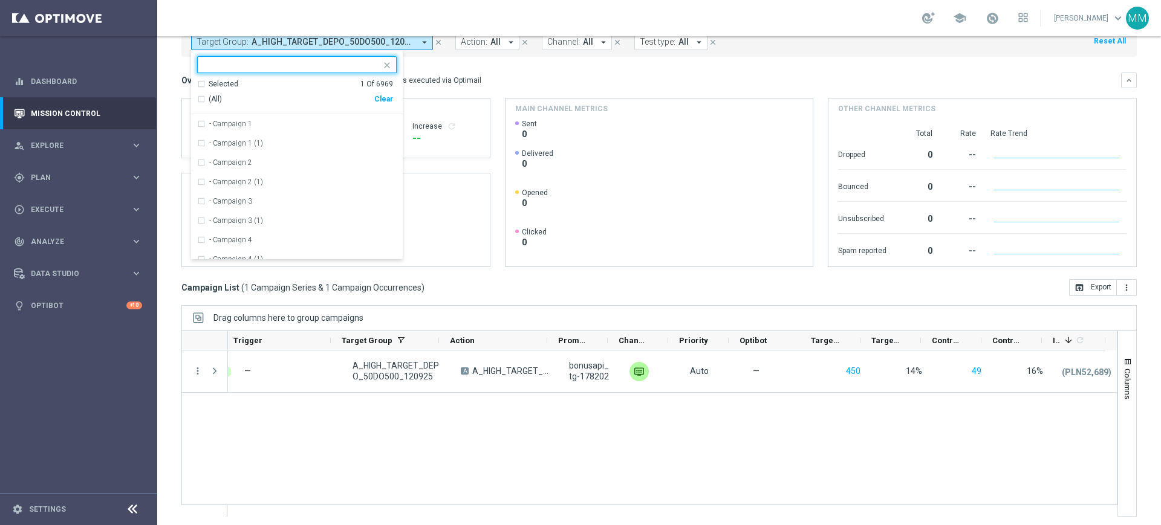
click at [0, 0] on div "Clear" at bounding box center [0, 0] width 0 height 0
click at [357, 62] on input "text" at bounding box center [292, 65] width 177 height 10
paste input "A_PREM_TARGET_WAGER_PN_DO_1200_120925"
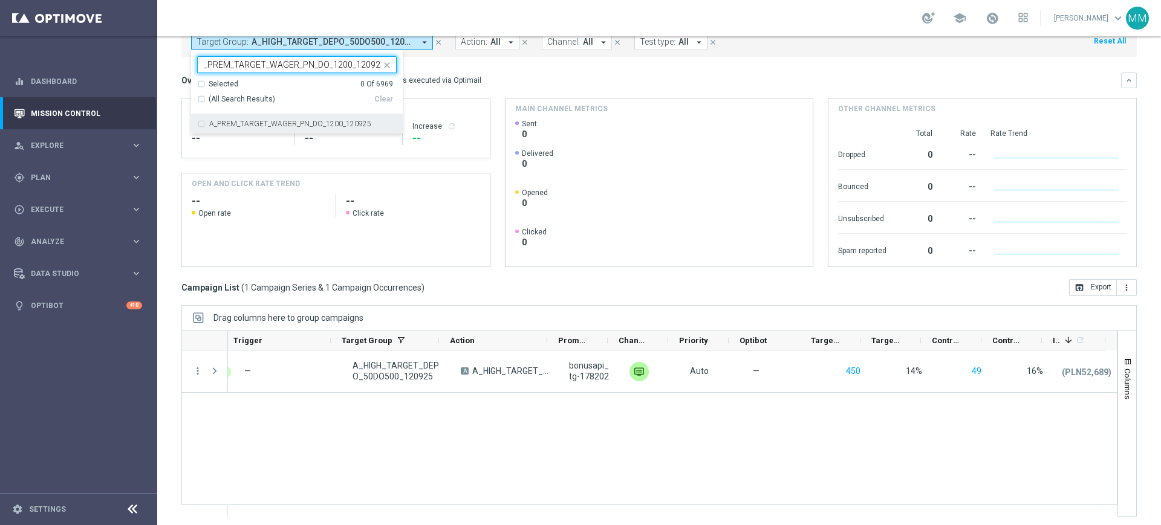
click at [297, 128] on div "A_PREM_TARGET_WAGER_PN_DO_1200_120925" at bounding box center [297, 123] width 200 height 19
type input "A_PREM_TARGET_WAGER_PN_DO_1200_120925"
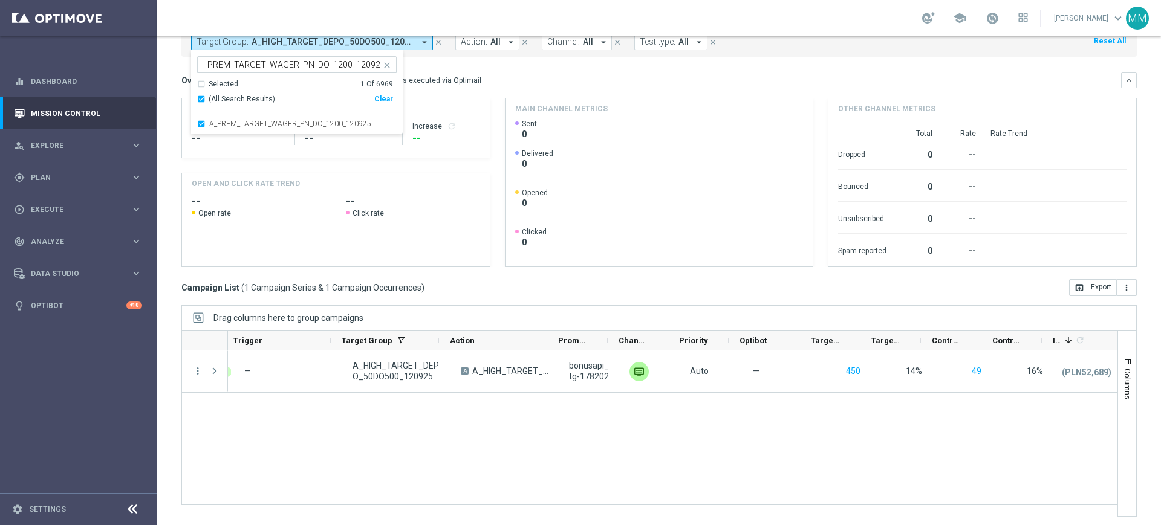
scroll to position [0, 0]
click at [581, 86] on div "Overview: Optimail arrow_drop_down This overview shows data of campaigns execut…" at bounding box center [658, 81] width 955 height 16
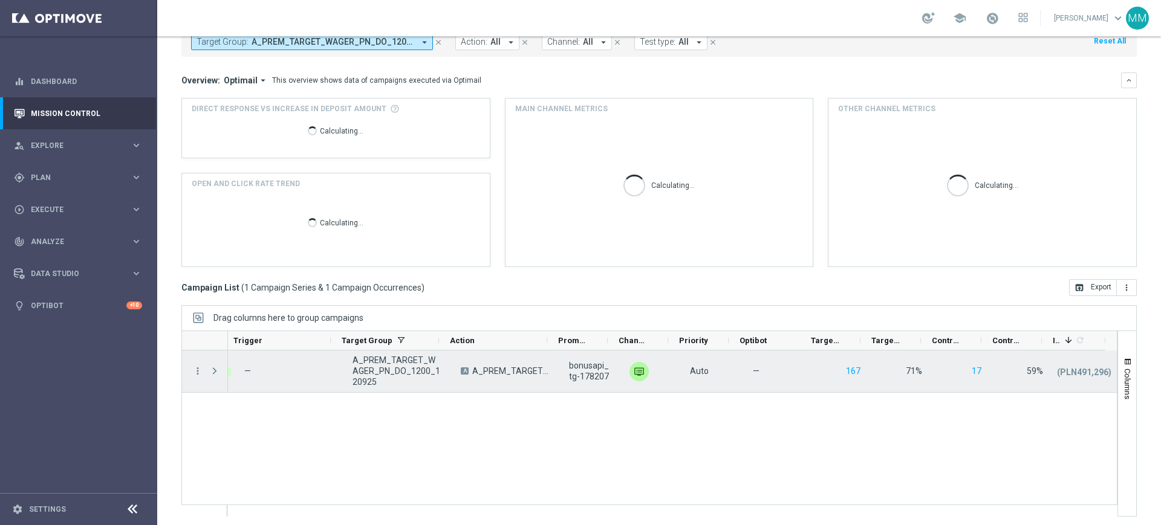
click at [206, 366] on div at bounding box center [216, 372] width 24 height 42
click at [198, 369] on icon "more_vert" at bounding box center [197, 371] width 11 height 11
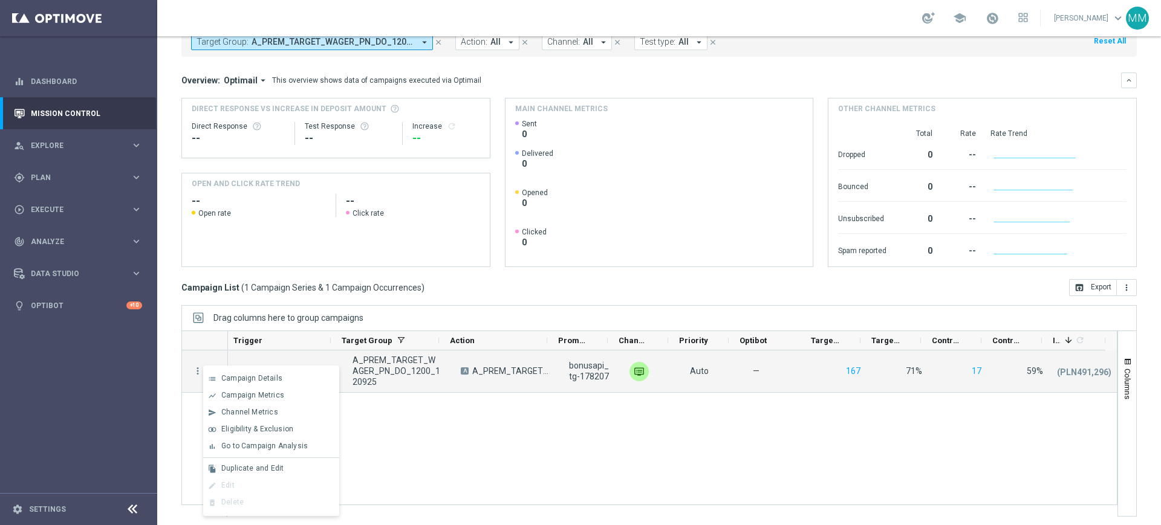
click at [267, 450] on span "Go to Campaign Analysis" at bounding box center [264, 446] width 86 height 8
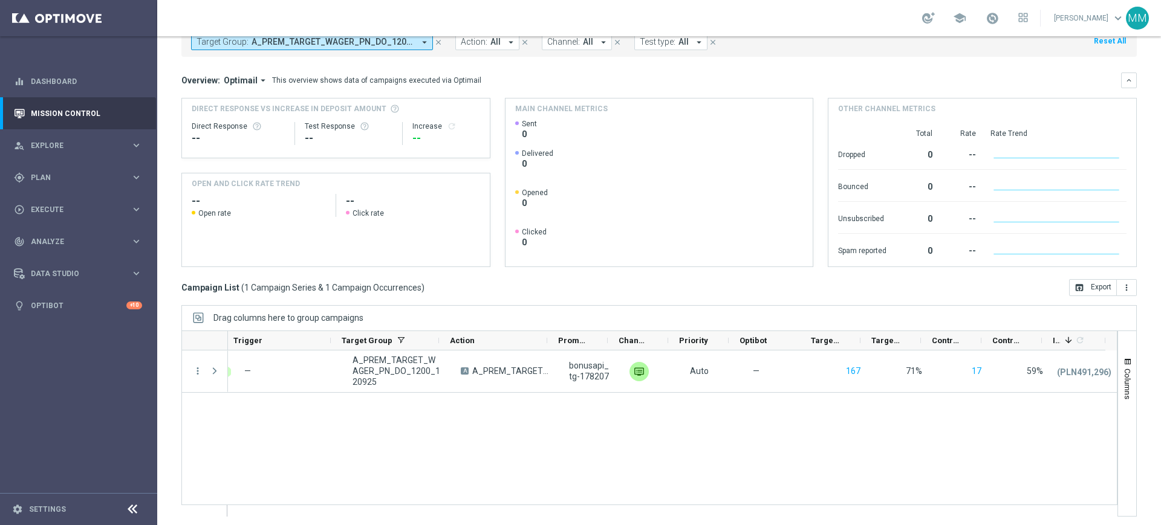
click at [414, 46] on span "A_PREM_TARGET_WAGER_PN_DO_1200_120925" at bounding box center [332, 42] width 163 height 10
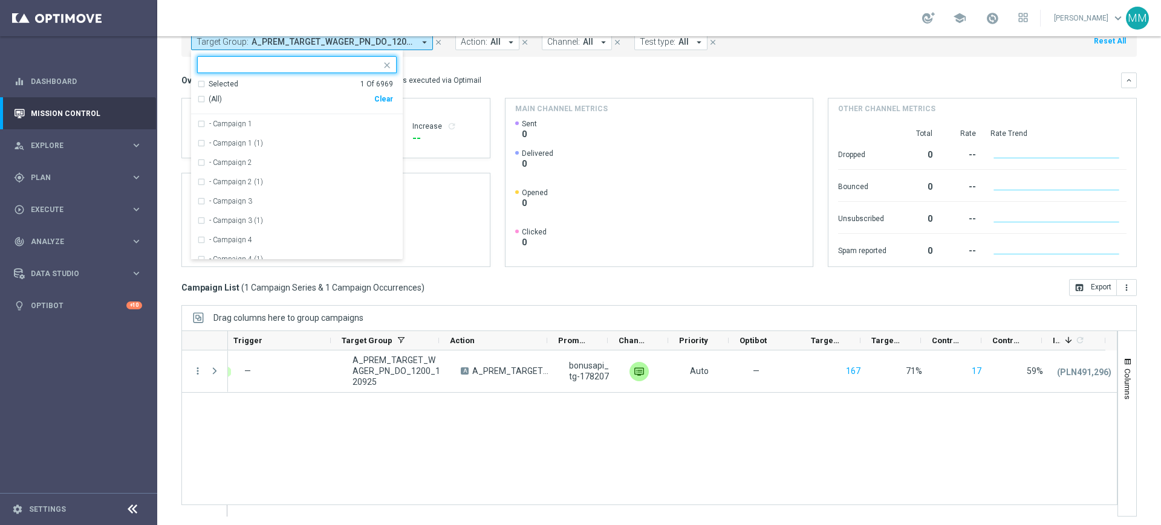
click at [378, 91] on div "(All) Clear" at bounding box center [295, 99] width 196 height 20
click at [0, 0] on div "Clear" at bounding box center [0, 0] width 0 height 0
click at [353, 65] on input "text" at bounding box center [292, 65] width 177 height 10
paste input "A_PEXTRA_TARGET_WAGER_PN_DO_2500_120925"
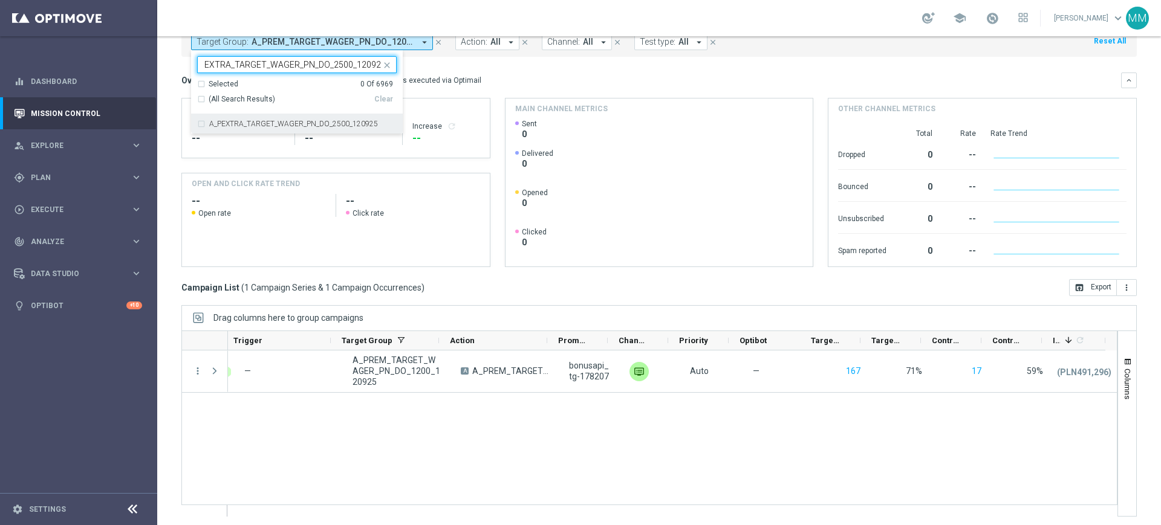
drag, startPoint x: 294, startPoint y: 113, endPoint x: 441, endPoint y: 95, distance: 148.0
click at [285, 118] on div "A_PEXTRA_TARGET_WAGER_PN_DO_2500_120925" at bounding box center [297, 123] width 200 height 19
type input "A_PEXTRA_TARGET_WAGER_PN_DO_2500_120925"
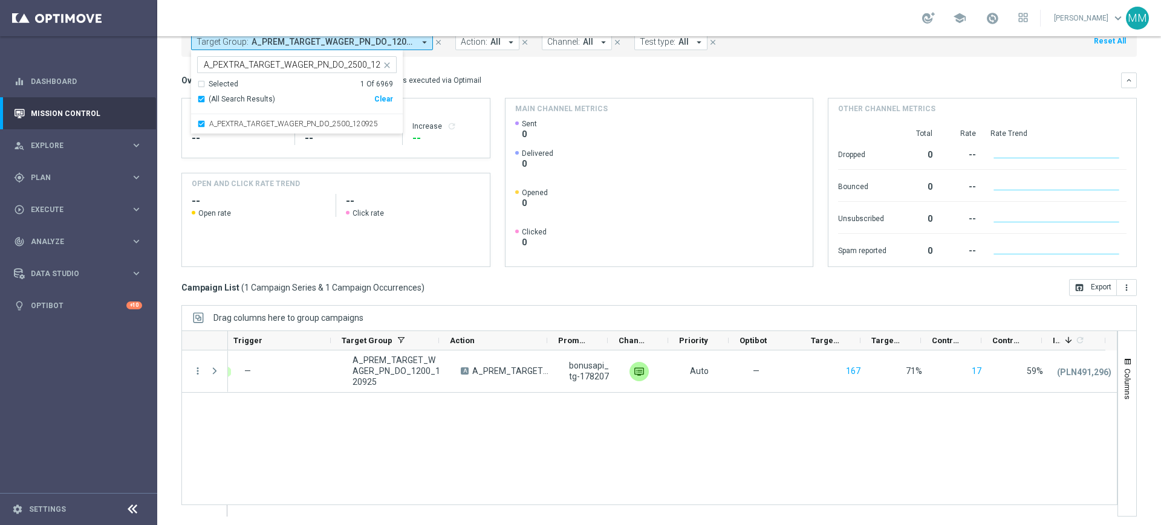
click at [479, 86] on div "Overview: Optimail arrow_drop_down This overview shows data of campaigns execut…" at bounding box center [658, 81] width 955 height 16
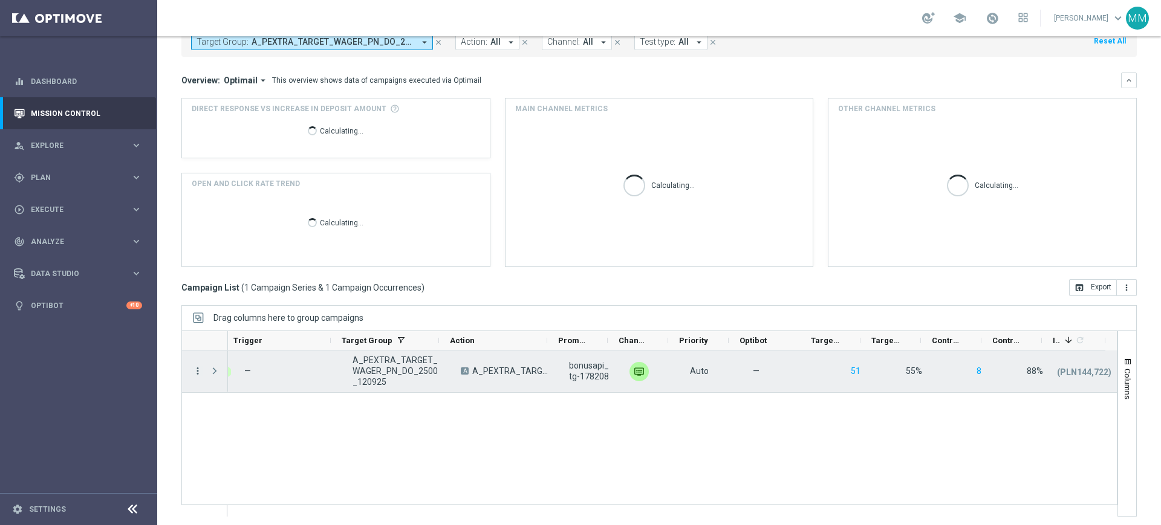
click at [196, 366] on icon "more_vert" at bounding box center [197, 371] width 11 height 11
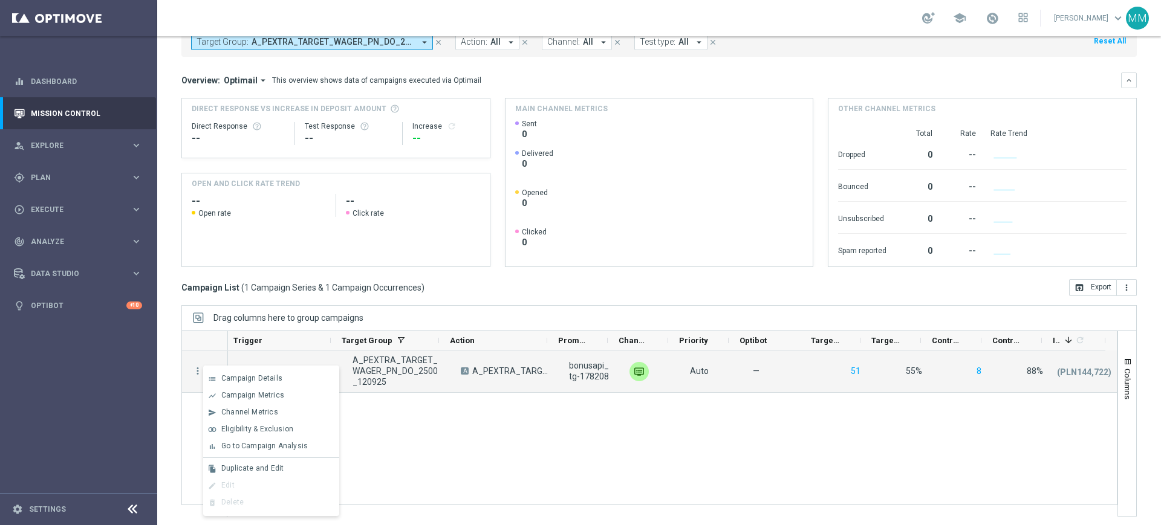
click at [268, 443] on span "Go to Campaign Analysis" at bounding box center [264, 446] width 86 height 8
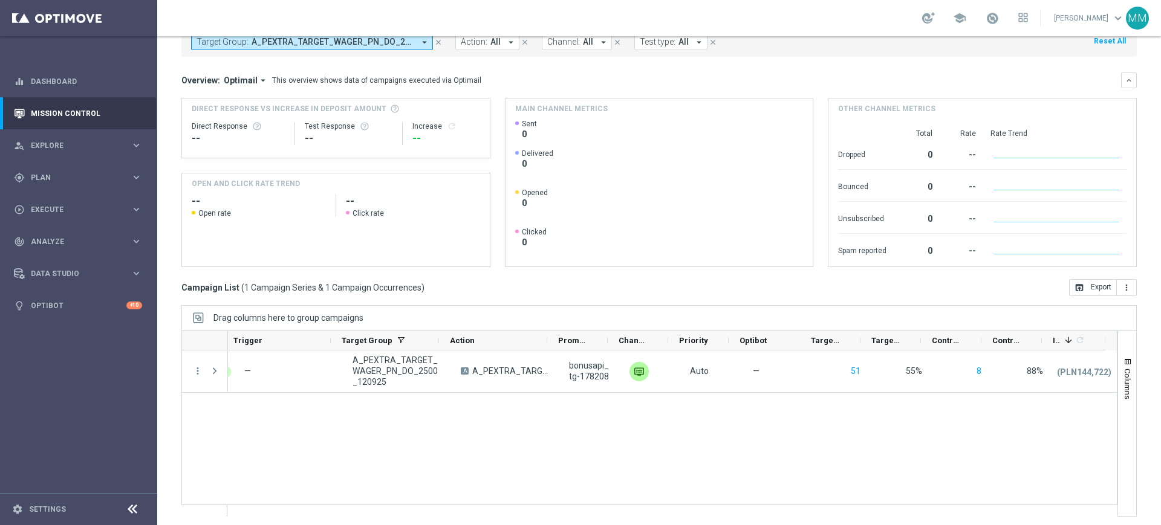
click at [350, 49] on button "Target Group: A_PEXTRA_TARGET_WAGER_PN_DO_2500_120925 arrow_drop_down" at bounding box center [312, 42] width 242 height 16
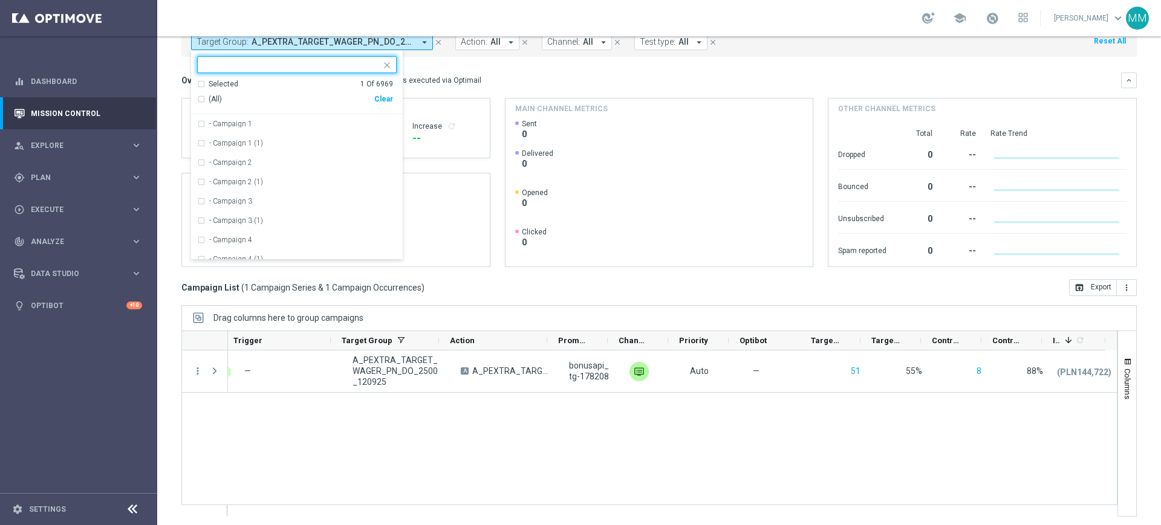
click at [0, 0] on div "Clear" at bounding box center [0, 0] width 0 height 0
click at [361, 65] on input "text" at bounding box center [292, 65] width 177 height 10
paste input "A_LOW-HIGH_TARGET_ZBR_ME_KOSZ_50DO100_140925"
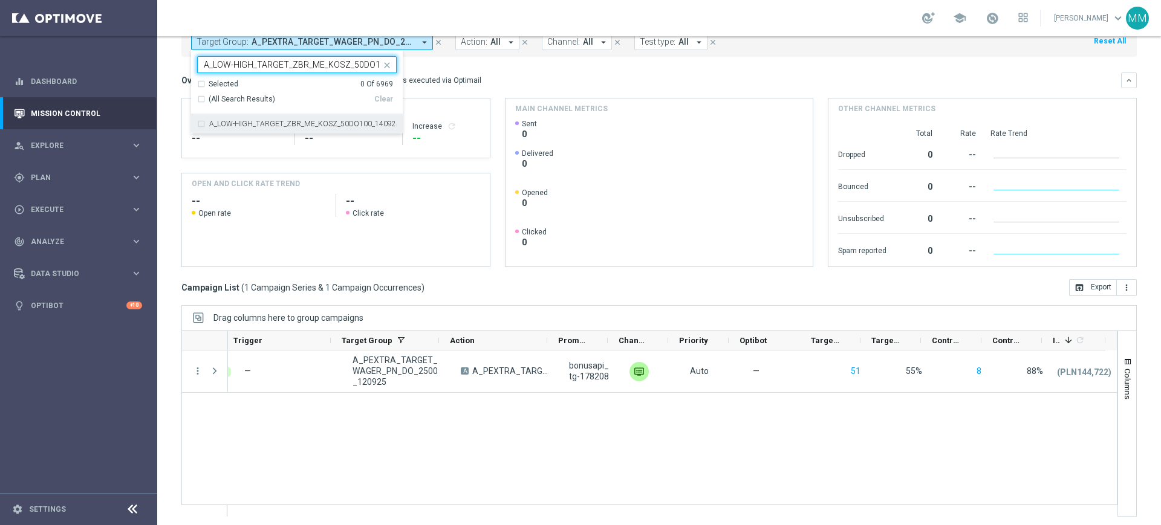
scroll to position [0, 36]
click at [345, 117] on div "A_LOW-HIGH_TARGET_ZBR_ME_KOSZ_50DO100_140925" at bounding box center [297, 123] width 200 height 19
type input "A_LOW-HIGH_TARGET_ZBR_ME_KOSZ_50DO100_140925"
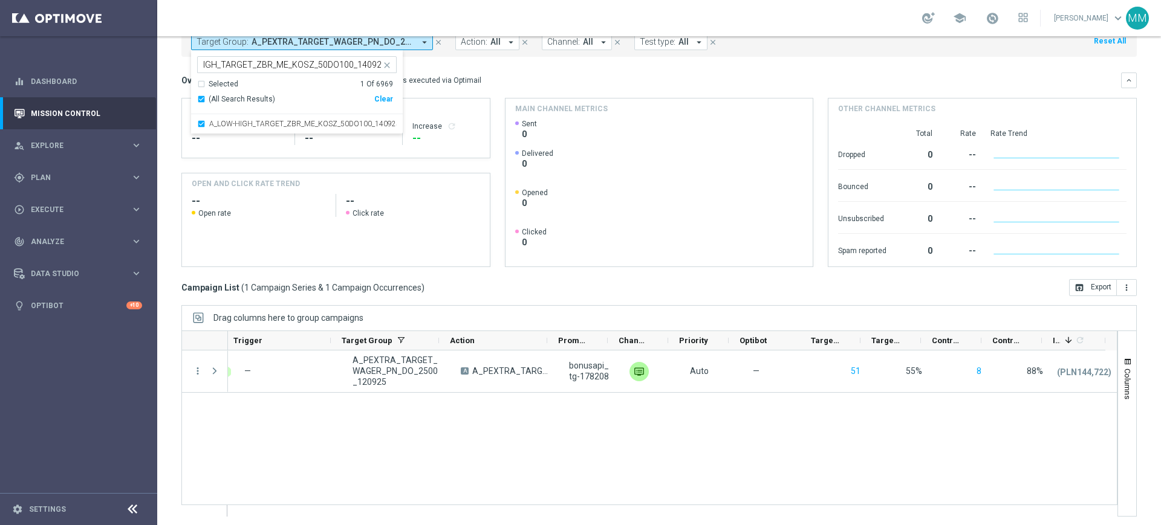
scroll to position [0, 0]
click at [420, 85] on div "This overview shows data of campaigns executed via Optimail" at bounding box center [376, 80] width 209 height 11
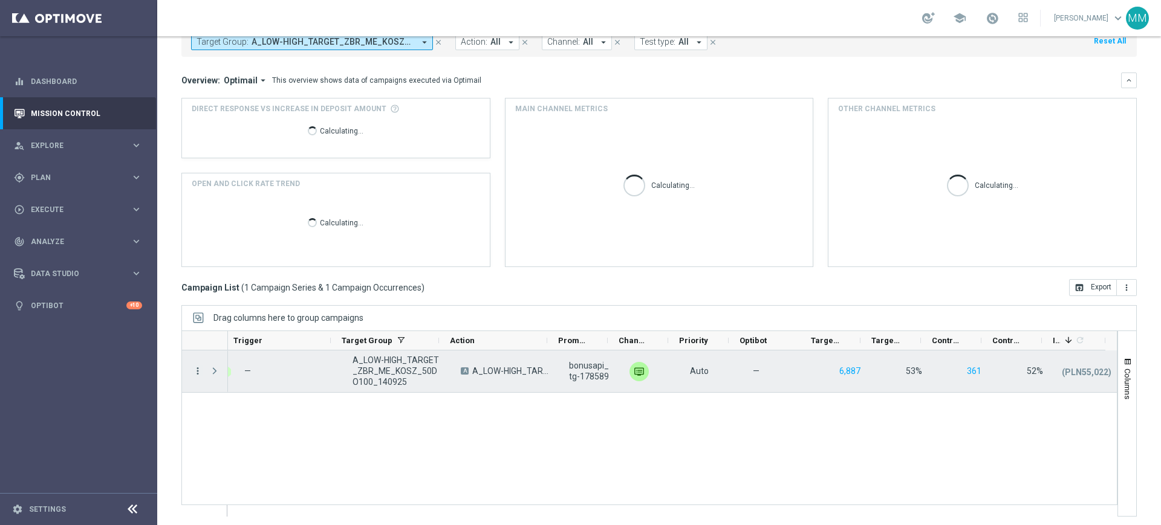
click at [195, 371] on icon "more_vert" at bounding box center [197, 371] width 11 height 11
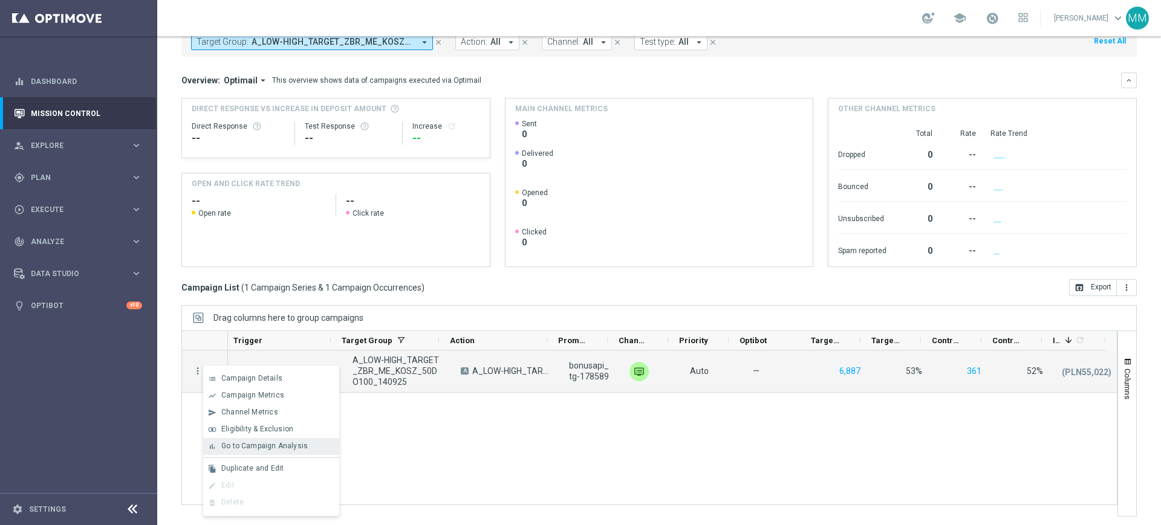
click at [259, 447] on span "Go to Campaign Analysis" at bounding box center [264, 446] width 86 height 8
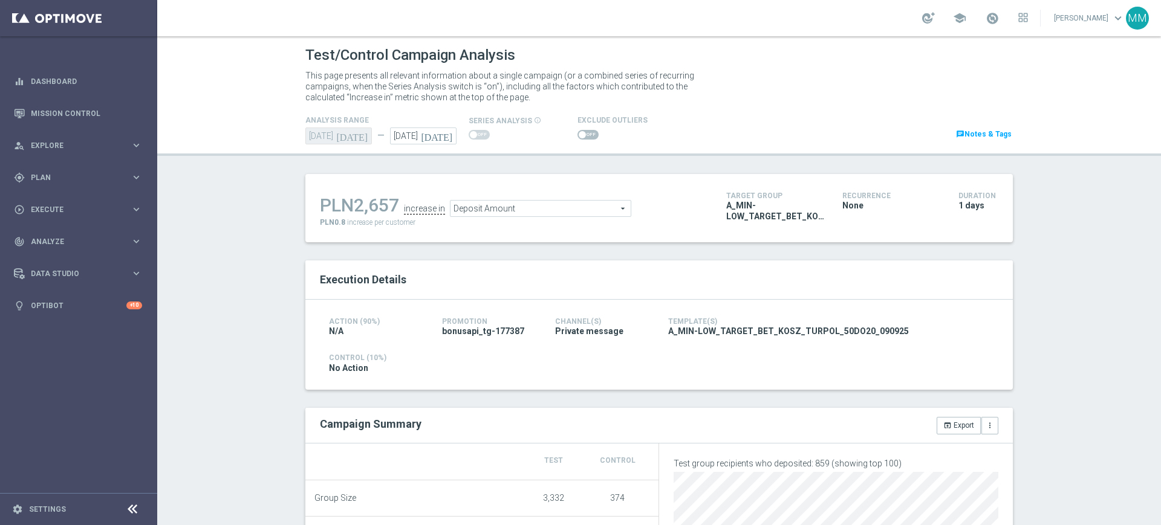
click at [513, 209] on span "Deposit Amount" at bounding box center [540, 209] width 180 height 16
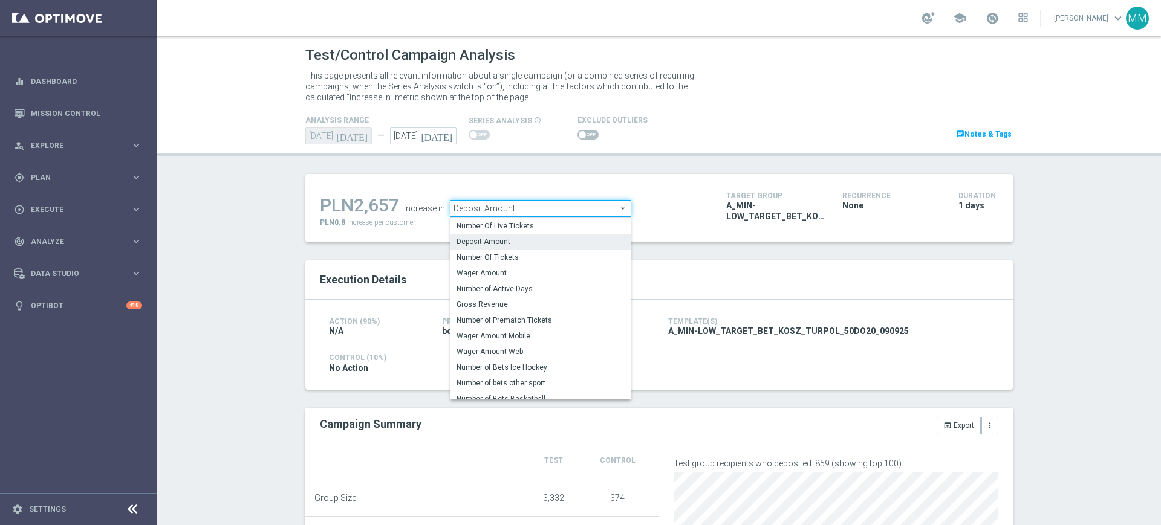
click at [501, 242] on span "Deposit Amount" at bounding box center [540, 242] width 168 height 10
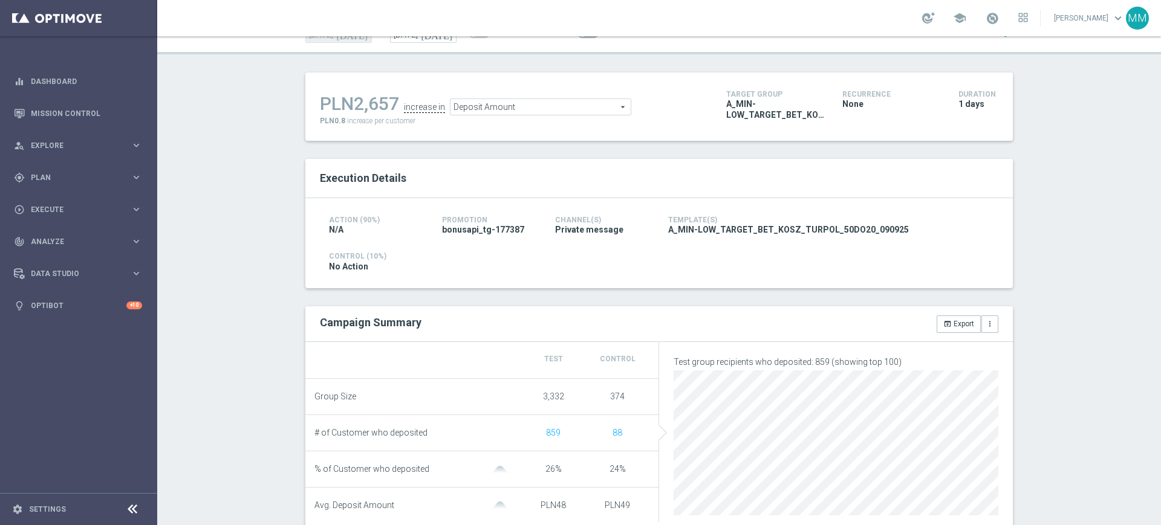
scroll to position [76, 0]
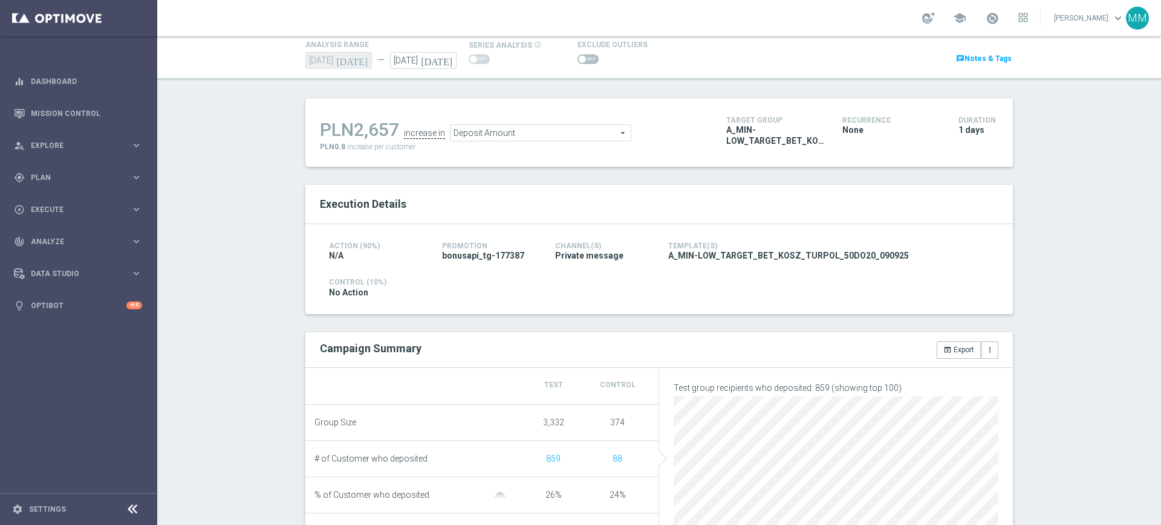
click at [482, 131] on span "Deposit Amount" at bounding box center [540, 133] width 180 height 16
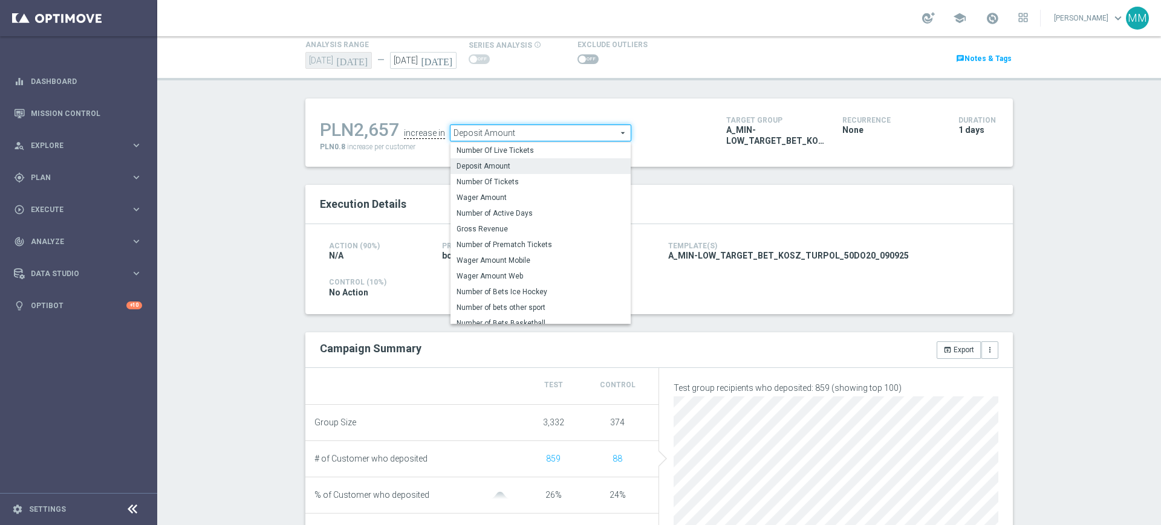
click at [568, 56] on div "Exclude Outliers" at bounding box center [689, 51] width 242 height 29
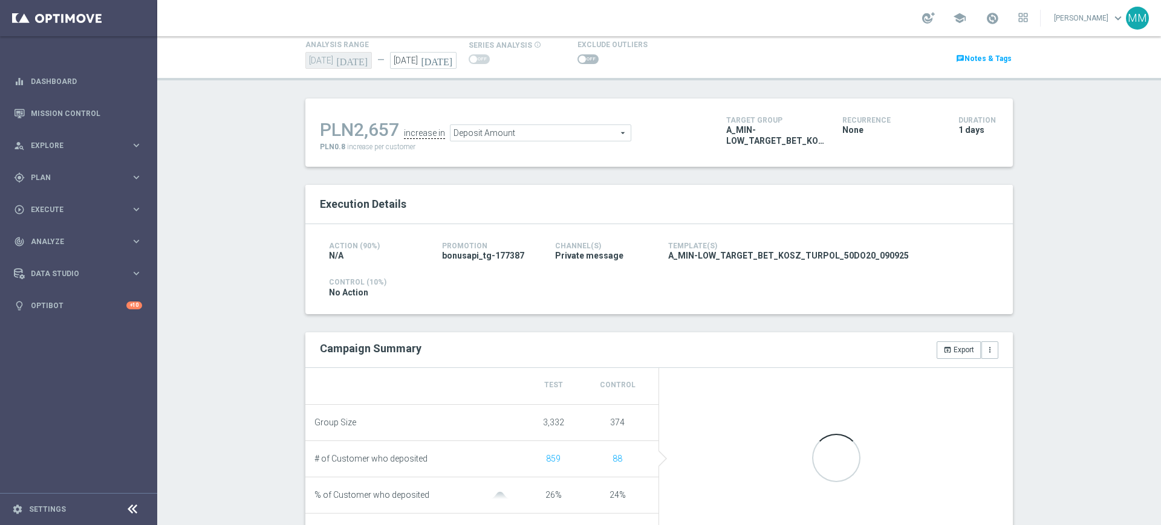
click at [579, 57] on span at bounding box center [582, 59] width 7 height 7
click at [577, 57] on input "checkbox" at bounding box center [587, 59] width 21 height 10
checkbox input "true"
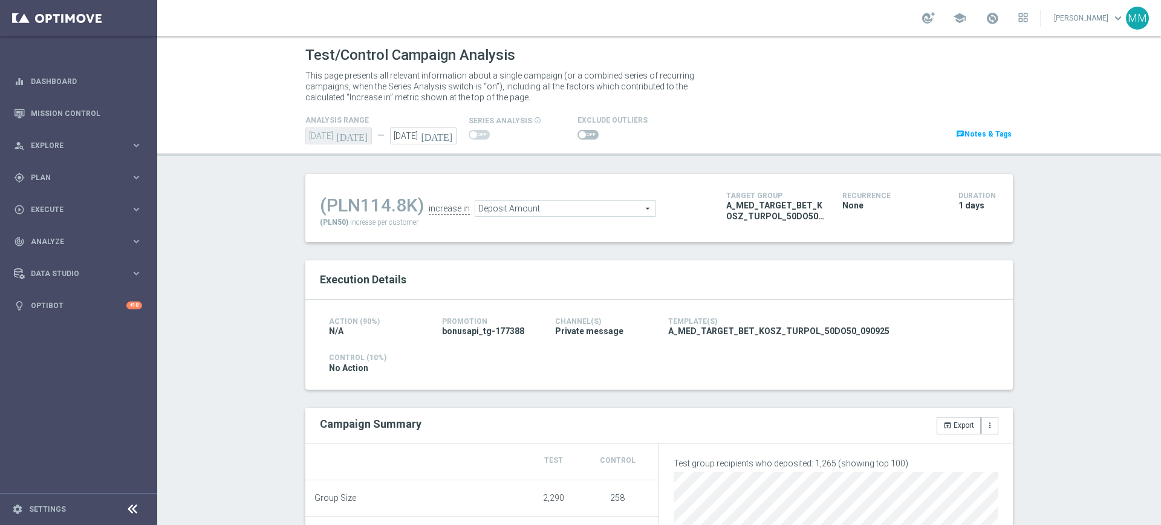
click at [583, 131] on span at bounding box center [587, 135] width 21 height 10
click at [583, 131] on input "checkbox" at bounding box center [587, 135] width 21 height 10
checkbox input "true"
click at [577, 128] on div at bounding box center [612, 135] width 70 height 15
click at [577, 131] on span at bounding box center [587, 135] width 21 height 10
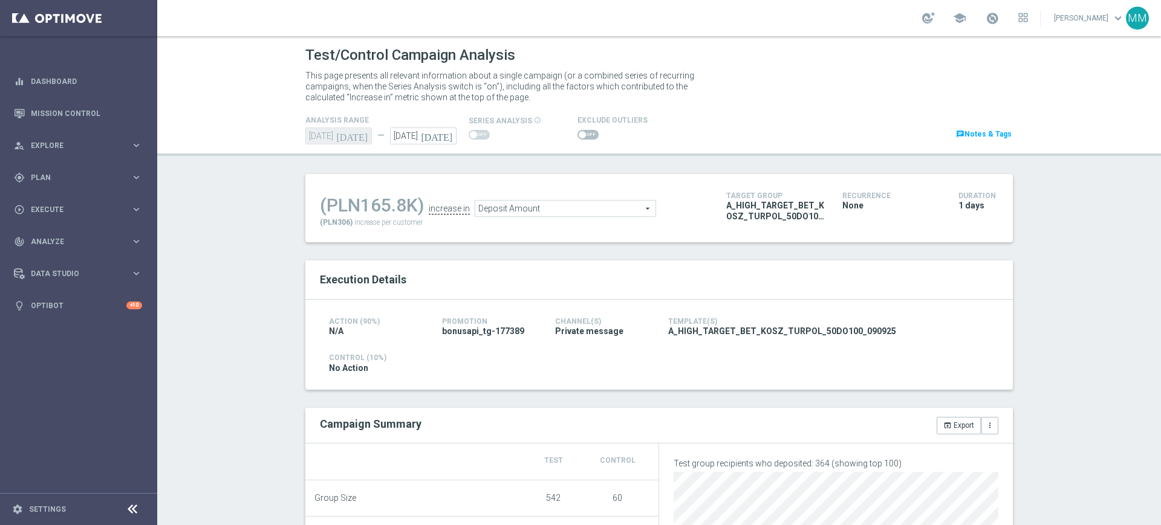
click at [577, 131] on input "checkbox" at bounding box center [587, 135] width 21 height 10
checkbox input "true"
click at [577, 132] on span at bounding box center [587, 135] width 21 height 10
click at [577, 132] on input "checkbox" at bounding box center [587, 135] width 21 height 10
checkbox input "true"
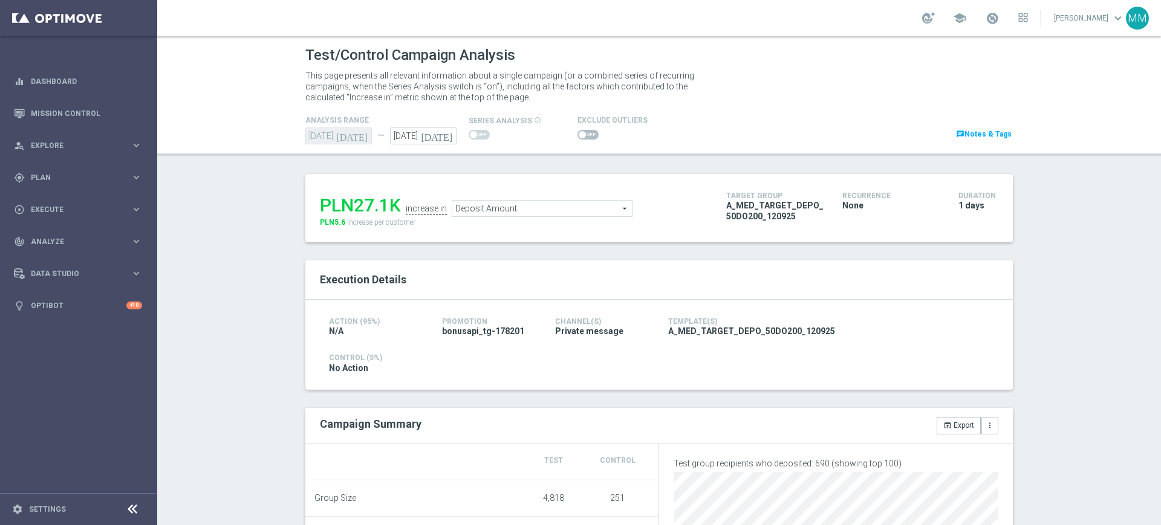
click at [582, 128] on div at bounding box center [612, 135] width 70 height 15
click at [582, 130] on span at bounding box center [587, 135] width 21 height 10
click at [582, 130] on input "checkbox" at bounding box center [587, 135] width 21 height 10
checkbox input "true"
click at [583, 123] on h4 "Exclude Outliers" at bounding box center [612, 120] width 70 height 8
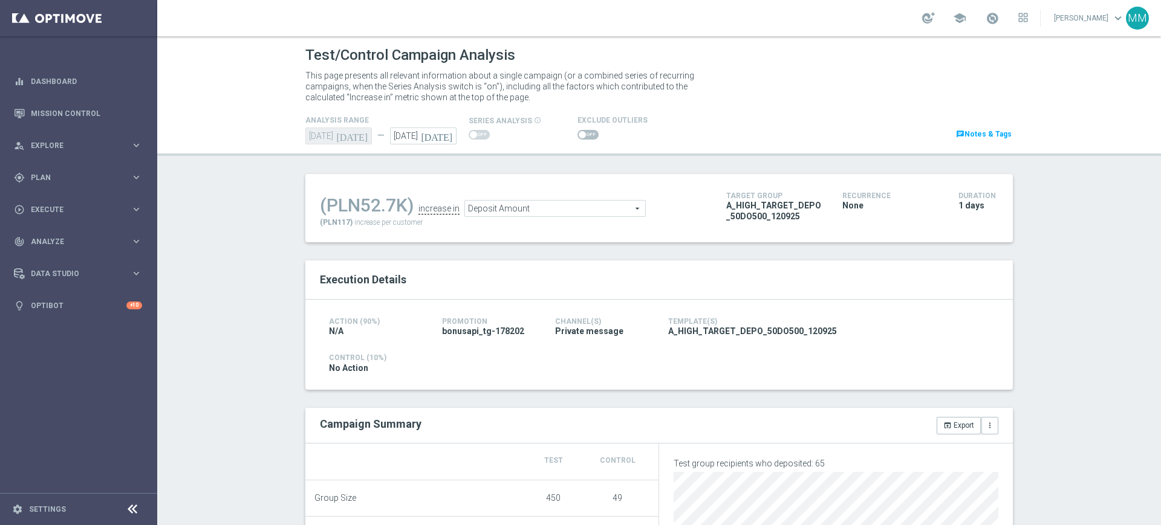
click at [583, 130] on span at bounding box center [587, 135] width 21 height 10
click at [583, 130] on input "checkbox" at bounding box center [587, 135] width 21 height 10
checkbox input "true"
click at [504, 209] on span "Deposit Amount" at bounding box center [553, 209] width 180 height 16
click at [578, 128] on div at bounding box center [612, 135] width 70 height 15
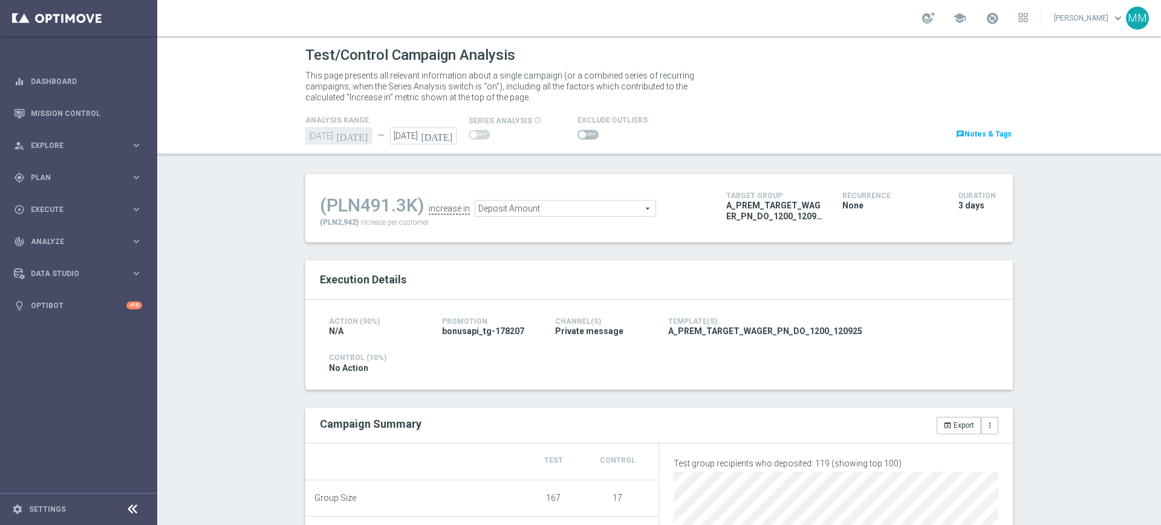
click at [582, 134] on span at bounding box center [587, 135] width 21 height 10
click at [582, 134] on input "checkbox" at bounding box center [587, 135] width 21 height 10
checkbox input "true"
click at [580, 138] on span at bounding box center [587, 135] width 21 height 10
click at [580, 138] on input "checkbox" at bounding box center [587, 135] width 21 height 10
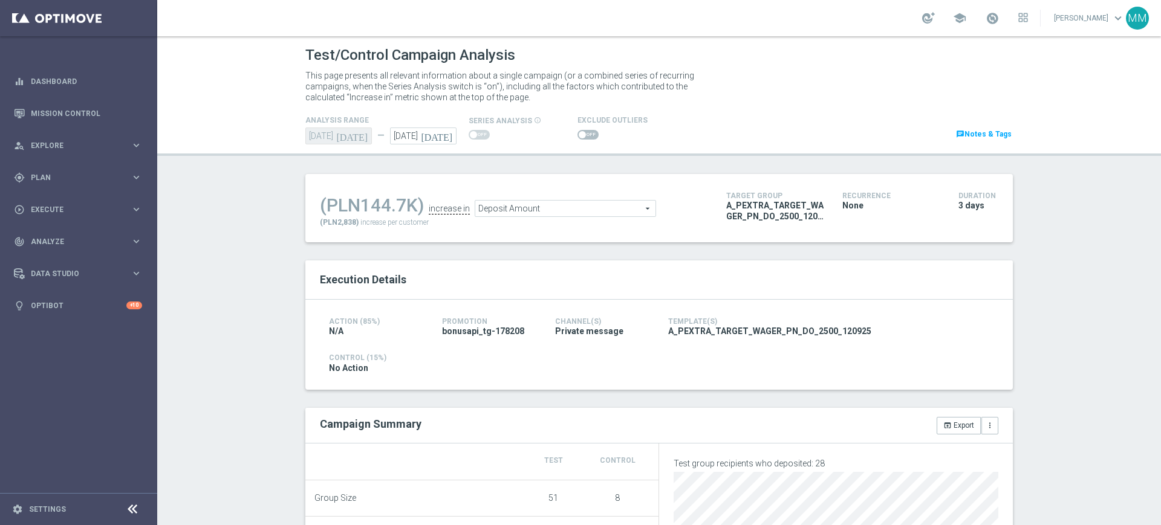
checkbox input "true"
click at [585, 133] on span at bounding box center [587, 135] width 21 height 10
click at [585, 133] on input "checkbox" at bounding box center [587, 135] width 21 height 10
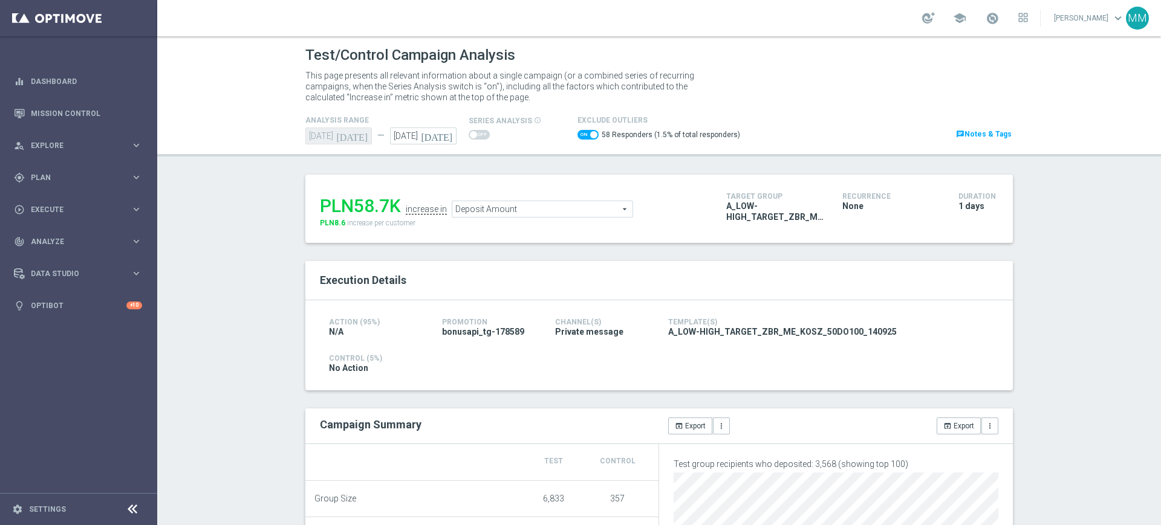
click at [590, 133] on span at bounding box center [593, 134] width 7 height 7
click at [583, 133] on input "checkbox" at bounding box center [587, 135] width 21 height 10
click at [577, 137] on span at bounding box center [587, 135] width 21 height 10
click at [577, 137] on input "checkbox" at bounding box center [587, 135] width 21 height 10
click at [577, 137] on span at bounding box center [587, 135] width 21 height 10
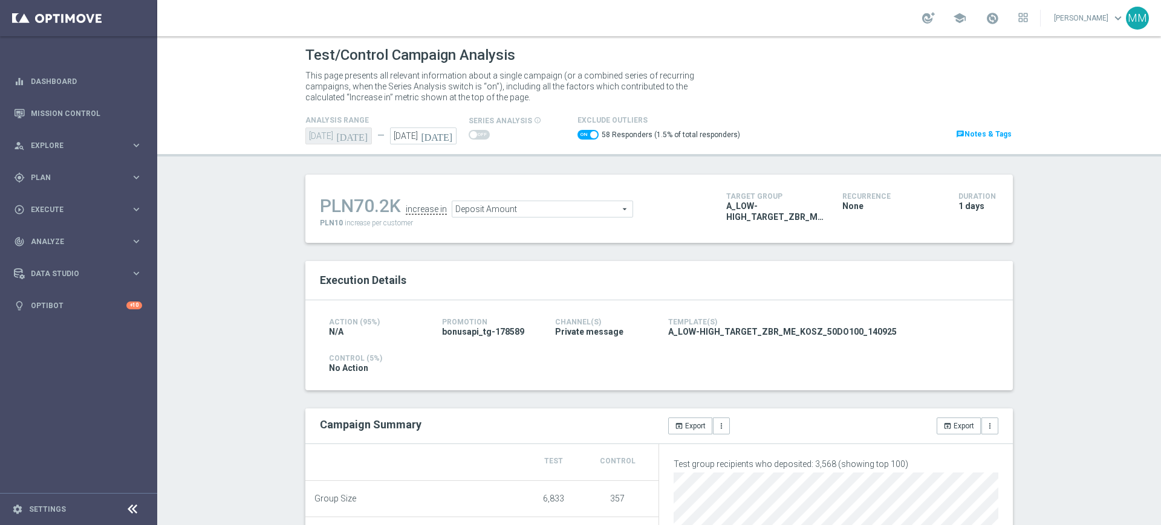
click at [577, 137] on input "checkbox" at bounding box center [587, 135] width 21 height 10
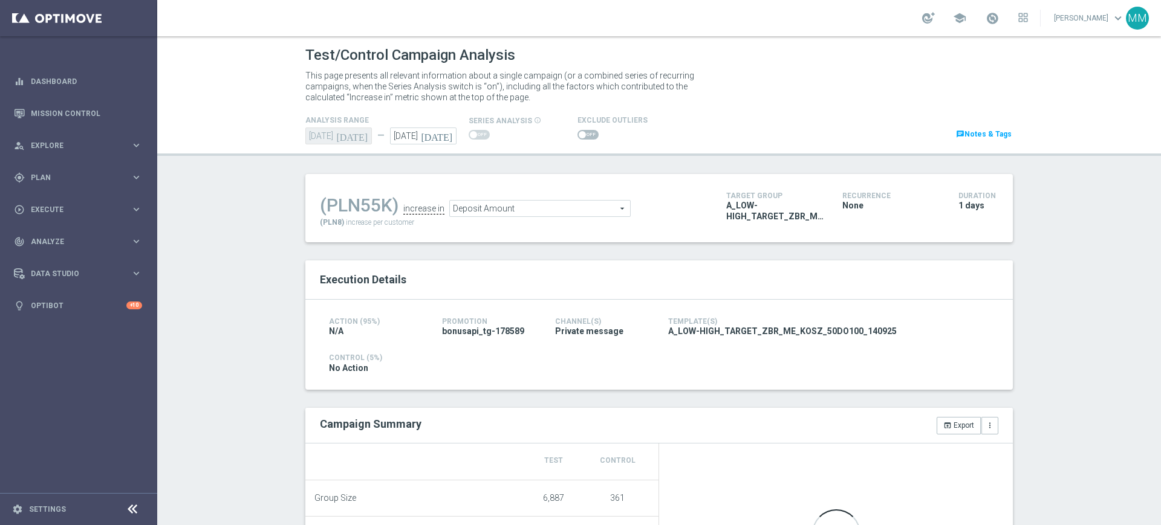
click at [577, 137] on span at bounding box center [587, 135] width 21 height 10
click at [577, 137] on input "checkbox" at bounding box center [587, 135] width 21 height 10
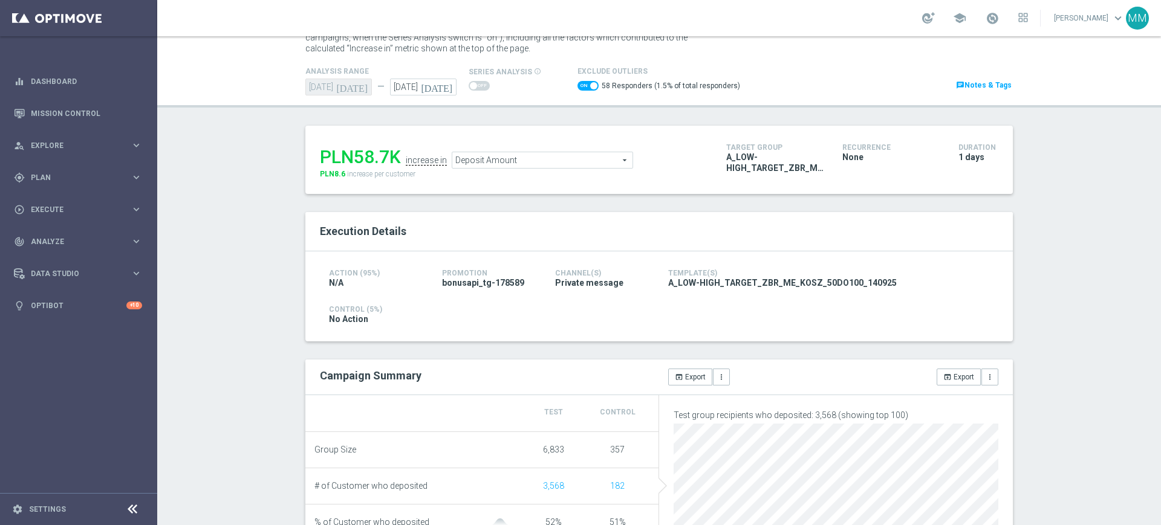
scroll to position [76, 0]
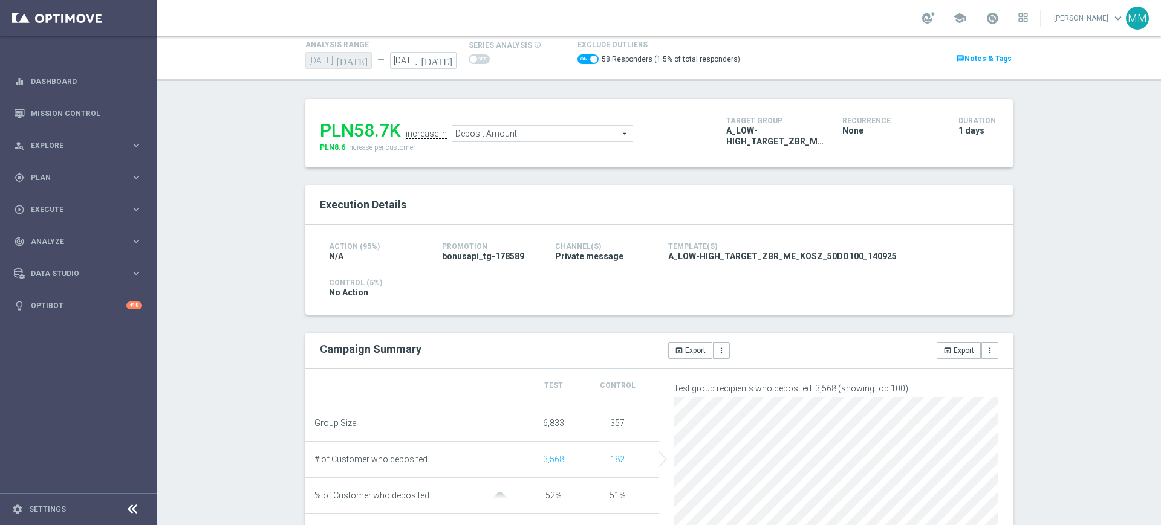
click at [578, 62] on span at bounding box center [587, 59] width 21 height 10
click at [578, 62] on input "checkbox" at bounding box center [587, 59] width 21 height 10
click at [579, 59] on span at bounding box center [587, 59] width 21 height 10
click at [579, 59] on input "checkbox" at bounding box center [587, 59] width 21 height 10
click at [590, 56] on span at bounding box center [593, 59] width 7 height 7
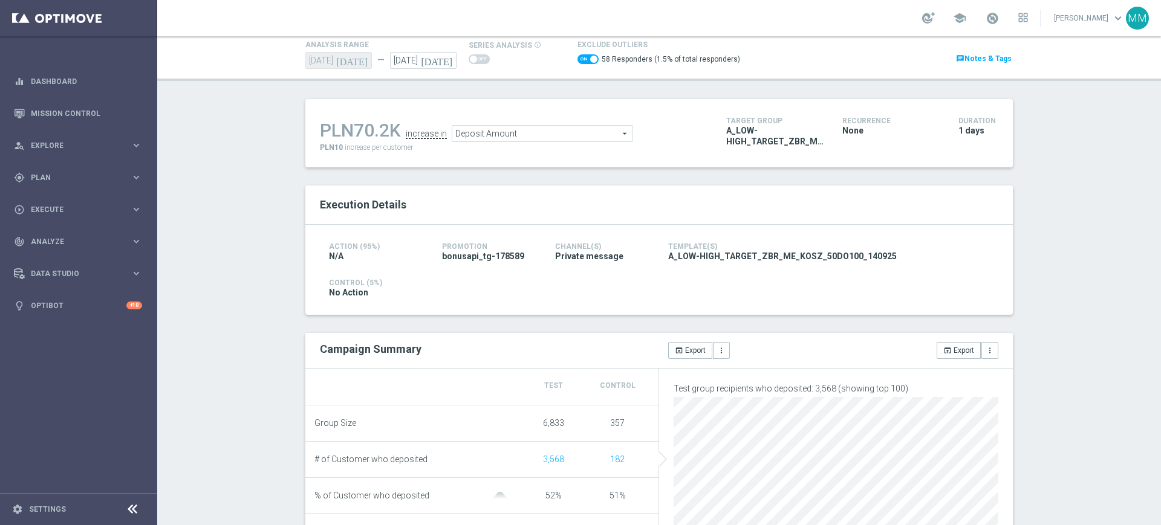
click at [581, 56] on input "checkbox" at bounding box center [587, 59] width 21 height 10
click at [667, 227] on div "Action (95%) N/A Promotion bonusapi_tg-178589 Channel(s) Private message Templa…" at bounding box center [658, 269] width 707 height 90
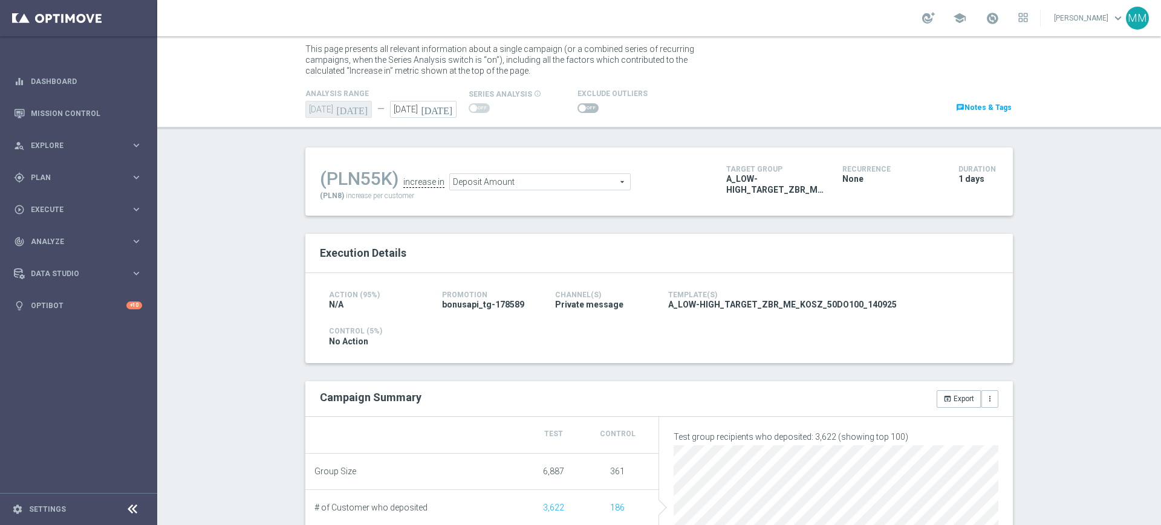
scroll to position [0, 0]
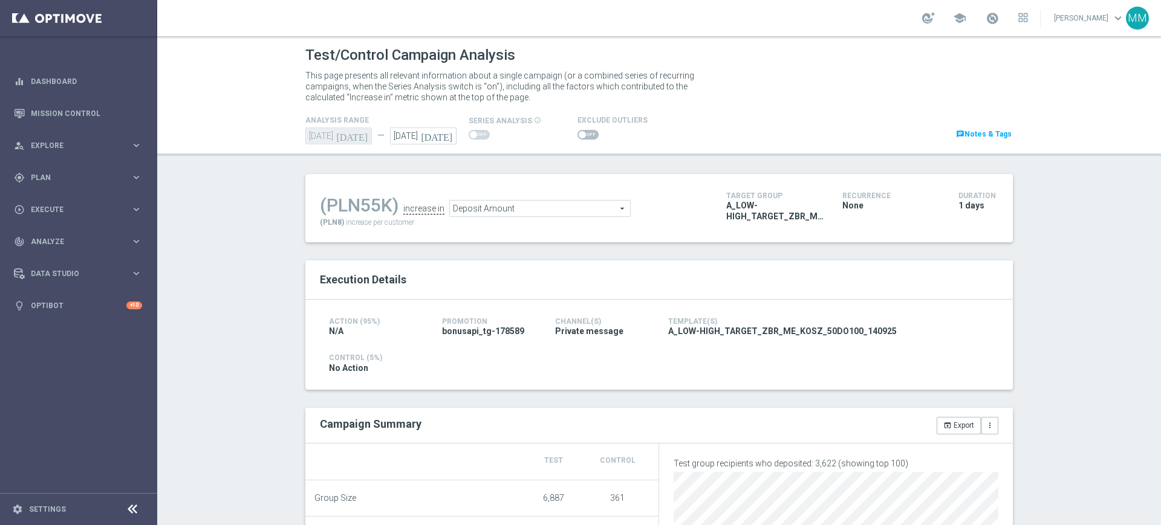
click at [579, 131] on span at bounding box center [582, 134] width 7 height 7
click at [577, 131] on input "checkbox" at bounding box center [587, 135] width 21 height 10
checkbox input "true"
